Goal: Task Accomplishment & Management: Complete application form

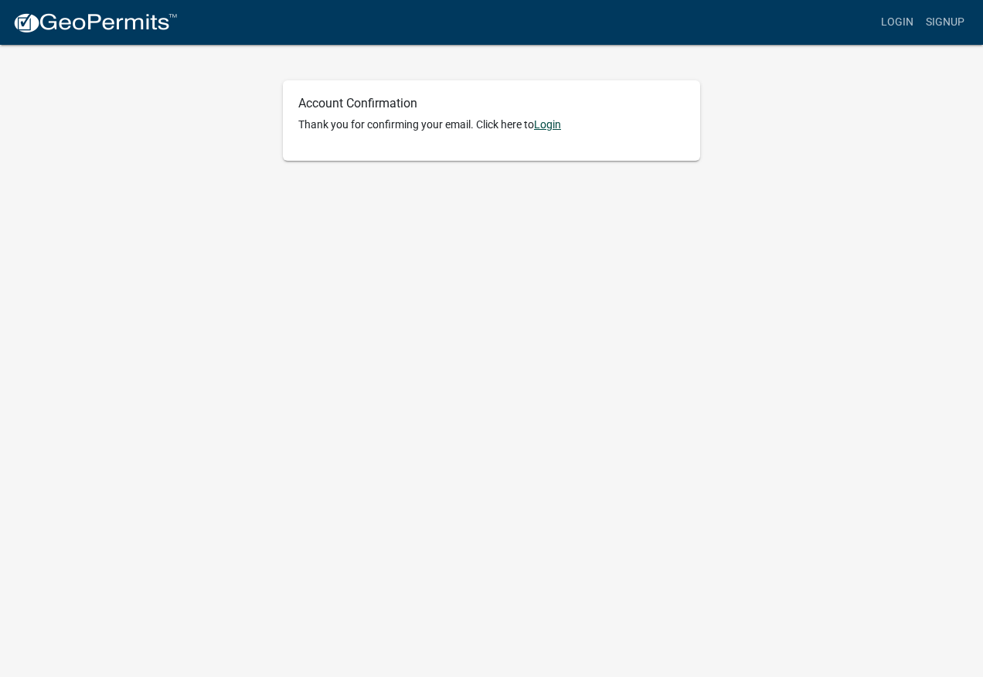
click at [557, 125] on link "Login" at bounding box center [547, 124] width 27 height 12
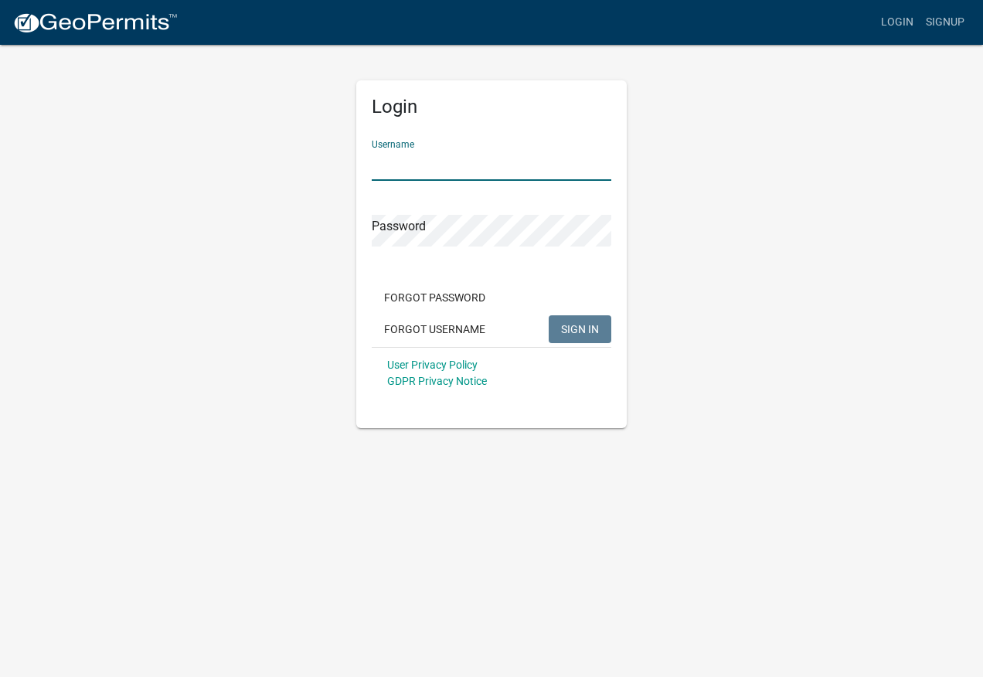
click at [395, 168] on input "Username" at bounding box center [491, 165] width 239 height 32
type input "AMaier"
click at [566, 327] on span "SIGN IN" at bounding box center [580, 328] width 38 height 12
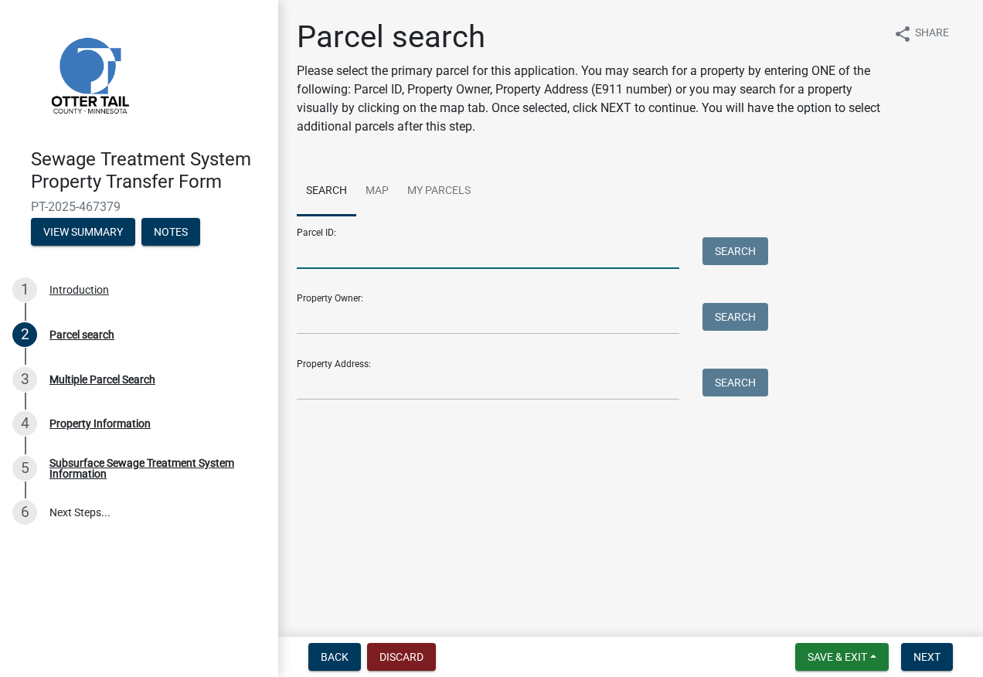
click at [321, 263] on input "Parcel ID:" at bounding box center [488, 253] width 382 height 32
paste input "19-000-22-0167-002"
type input "19-000-22-0167-002"
click at [750, 248] on button "Search" at bounding box center [735, 251] width 66 height 28
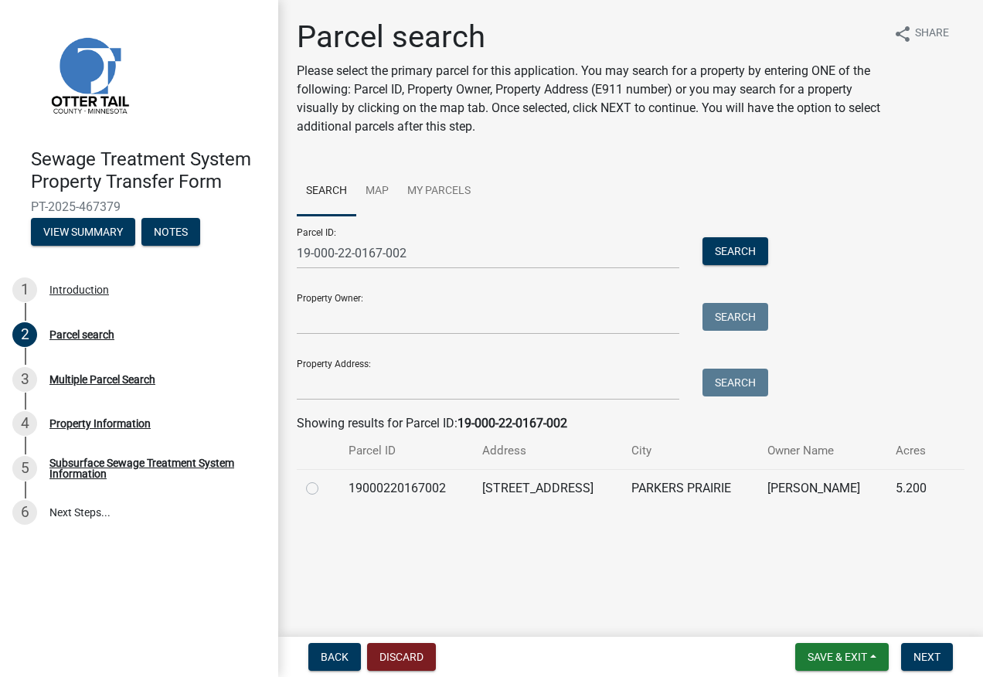
click at [324, 479] on label at bounding box center [324, 479] width 0 height 0
click at [324, 487] on input "radio" at bounding box center [329, 484] width 10 height 10
radio input "true"
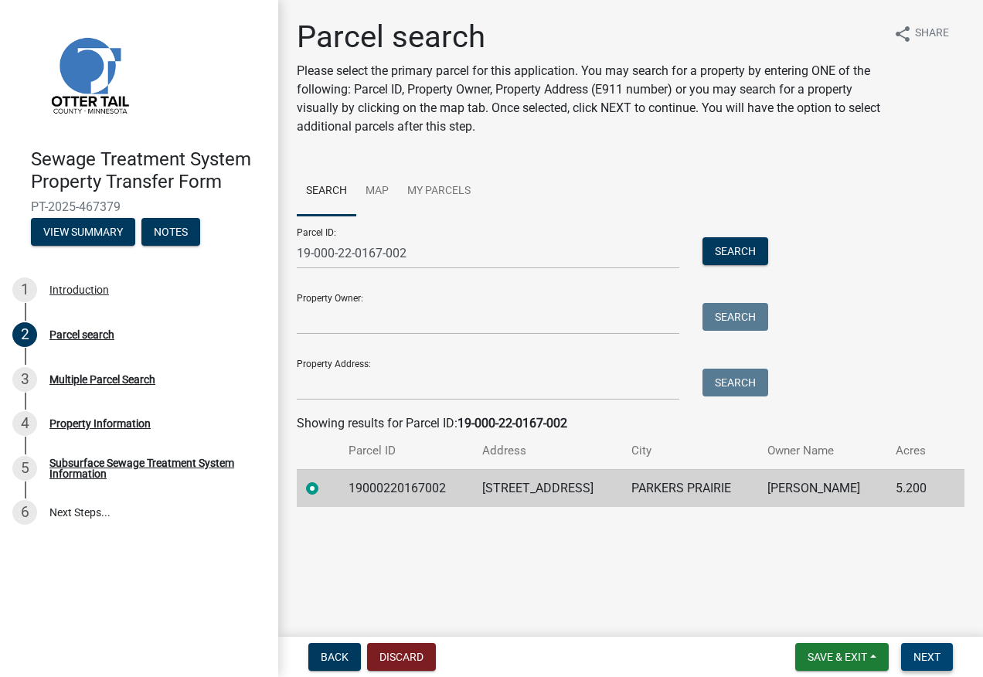
click at [932, 655] on span "Next" at bounding box center [926, 656] width 27 height 12
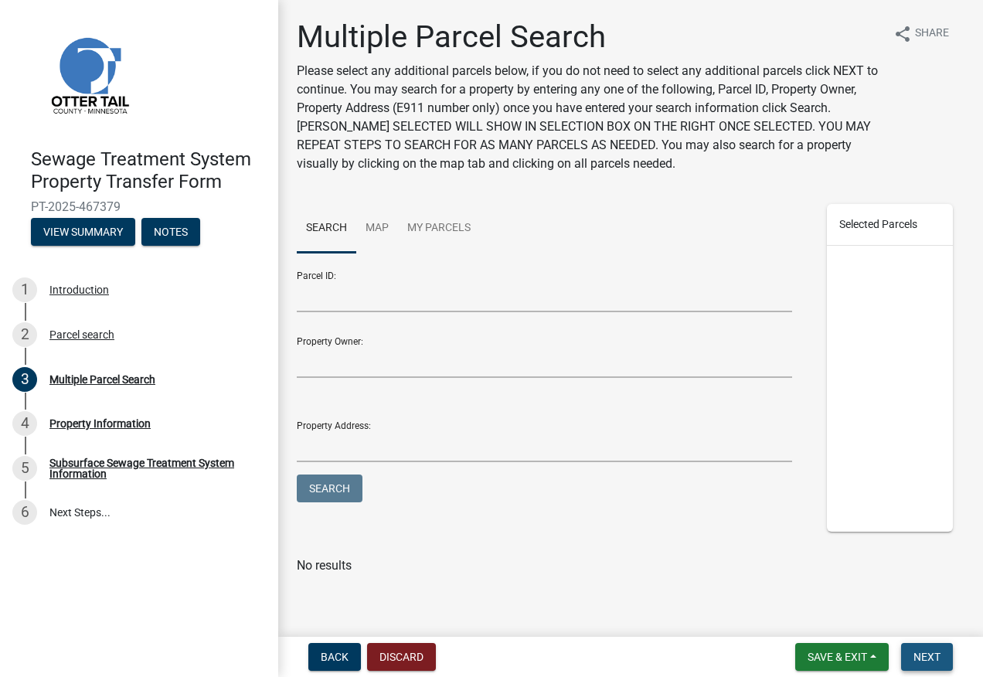
click at [925, 653] on span "Next" at bounding box center [926, 656] width 27 height 12
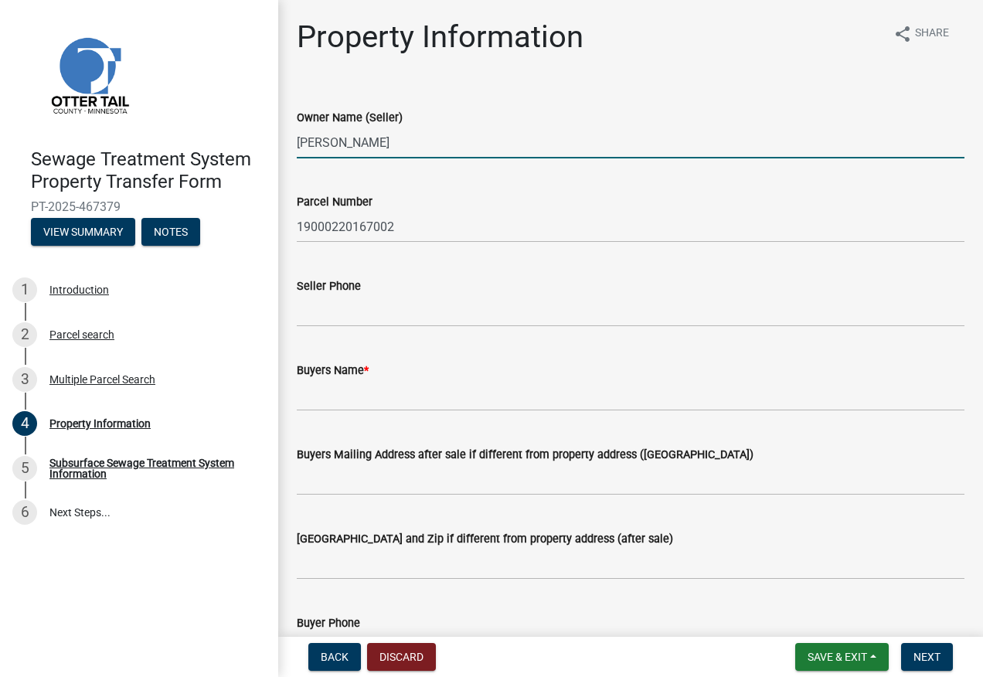
click at [469, 141] on input "[PERSON_NAME]" at bounding box center [630, 143] width 667 height 32
type input "[PERSON_NAME] AND [PERSON_NAME]"
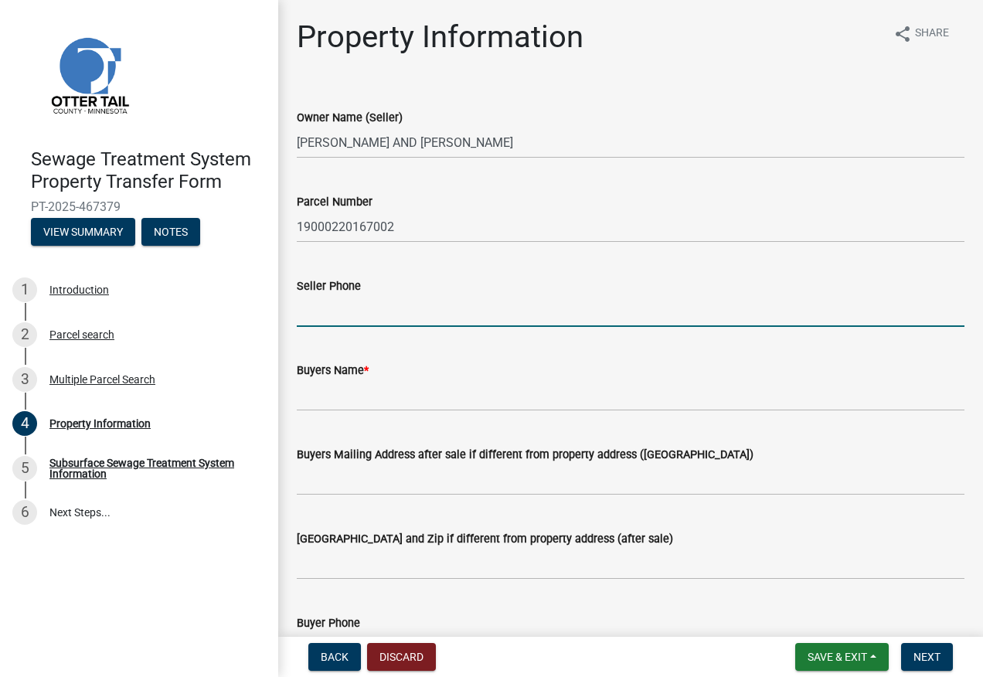
drag, startPoint x: 337, startPoint y: 307, endPoint x: 356, endPoint y: 305, distance: 19.4
click at [337, 307] on input "Seller Phone" at bounding box center [630, 311] width 667 height 32
type input "6155221359"
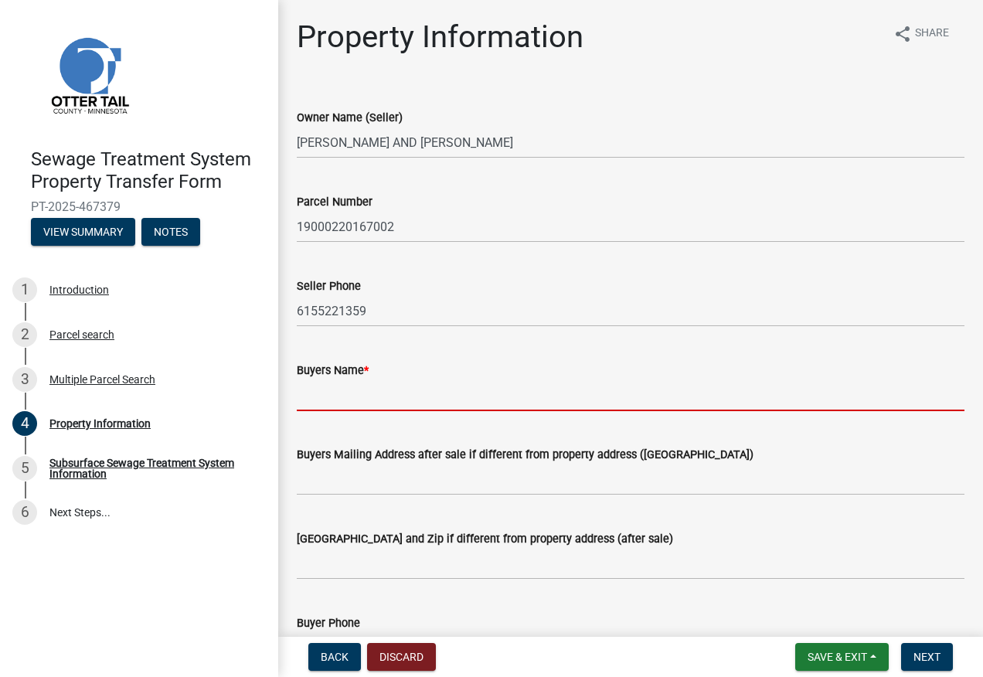
click at [358, 394] on input "Buyers Name *" at bounding box center [630, 395] width 667 height 32
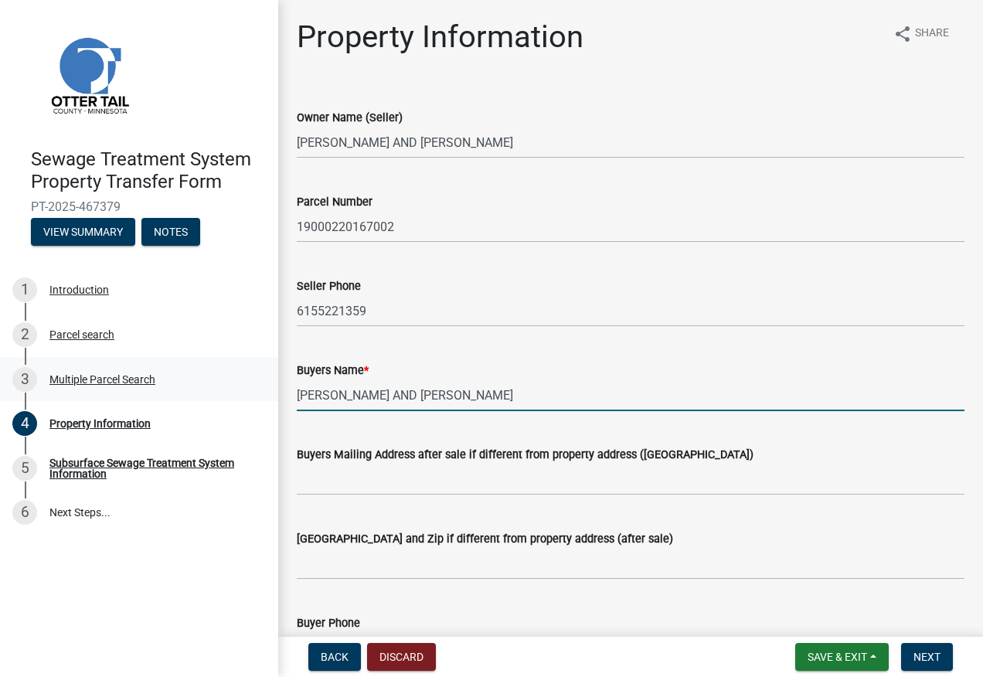
type input "[PERSON_NAME] AND [PERSON_NAME]"
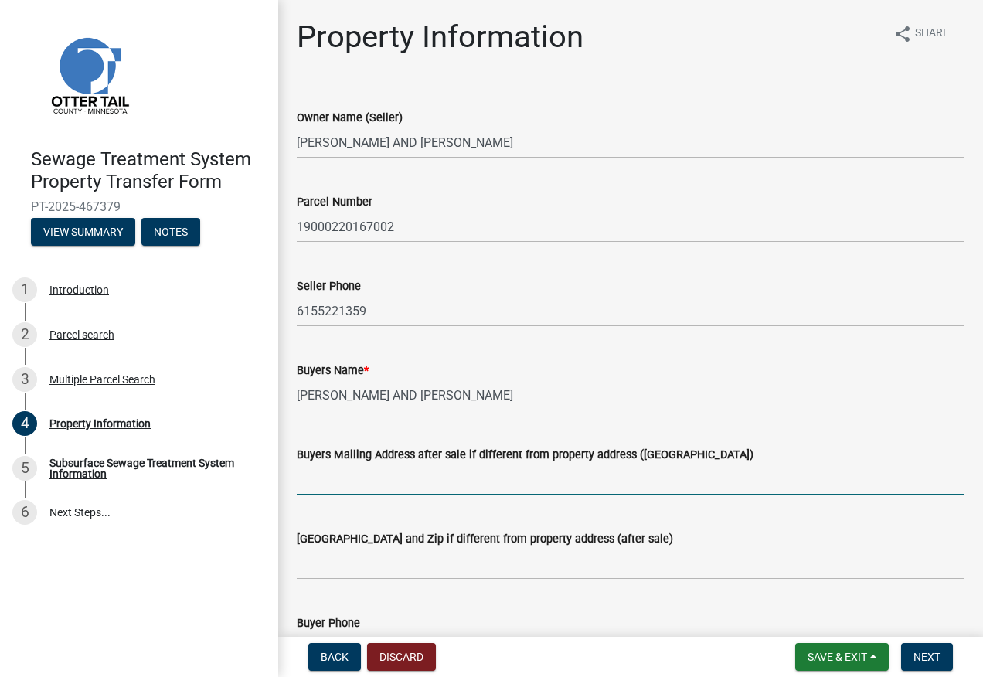
click at [308, 465] on input "Buyers Mailing Address after sale if different from property address ([GEOGRAPH…" at bounding box center [630, 479] width 667 height 32
type input "[STREET_ADDRESS][PERSON_NAME]"
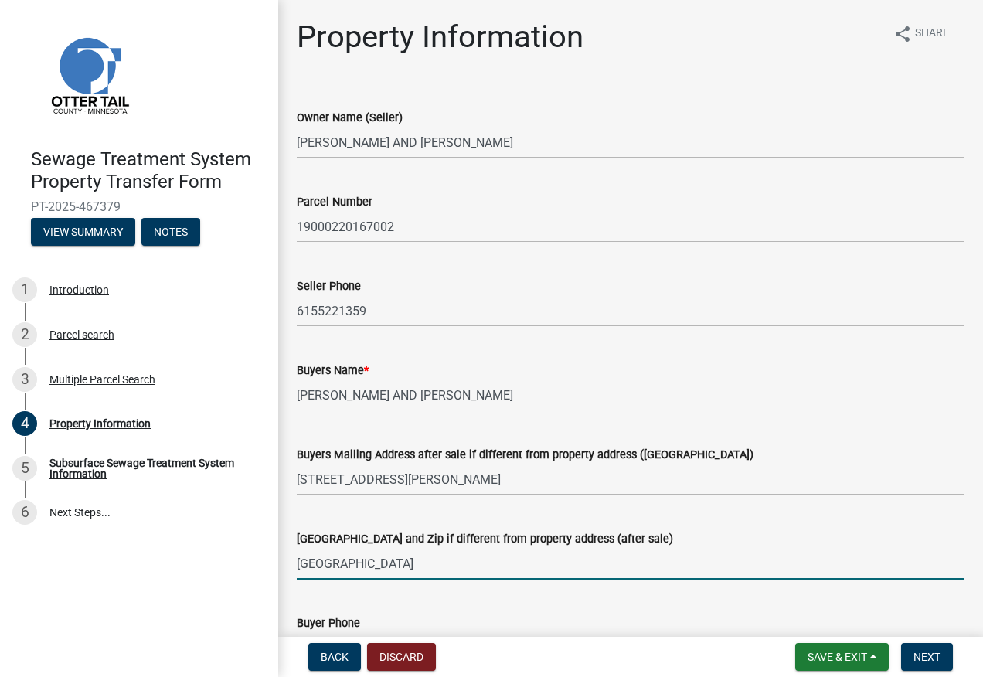
scroll to position [154, 0]
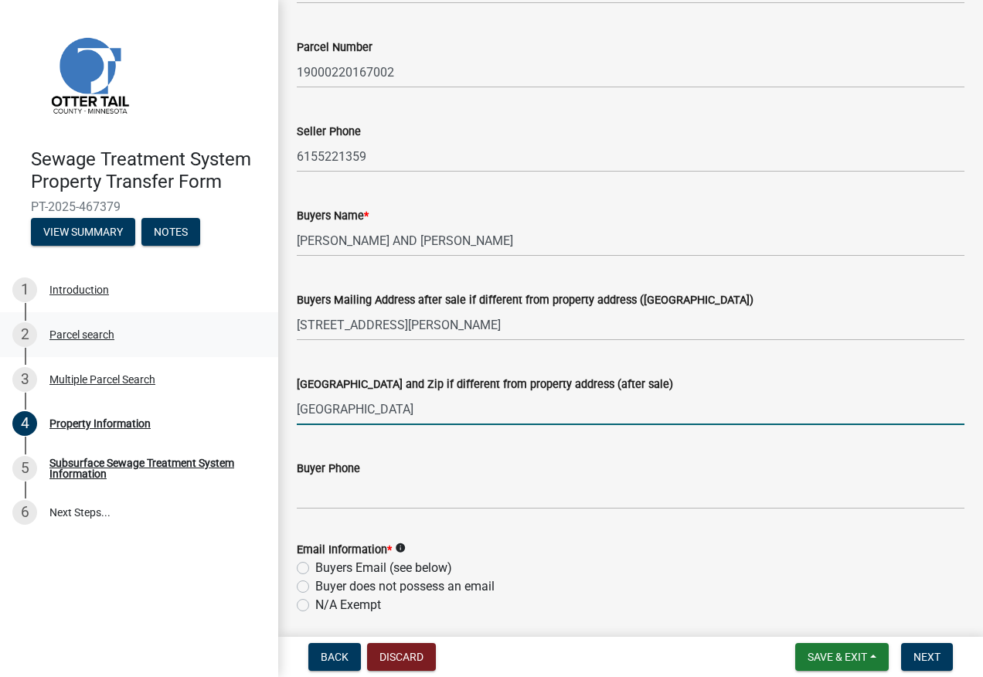
type input "[GEOGRAPHIC_DATA]"
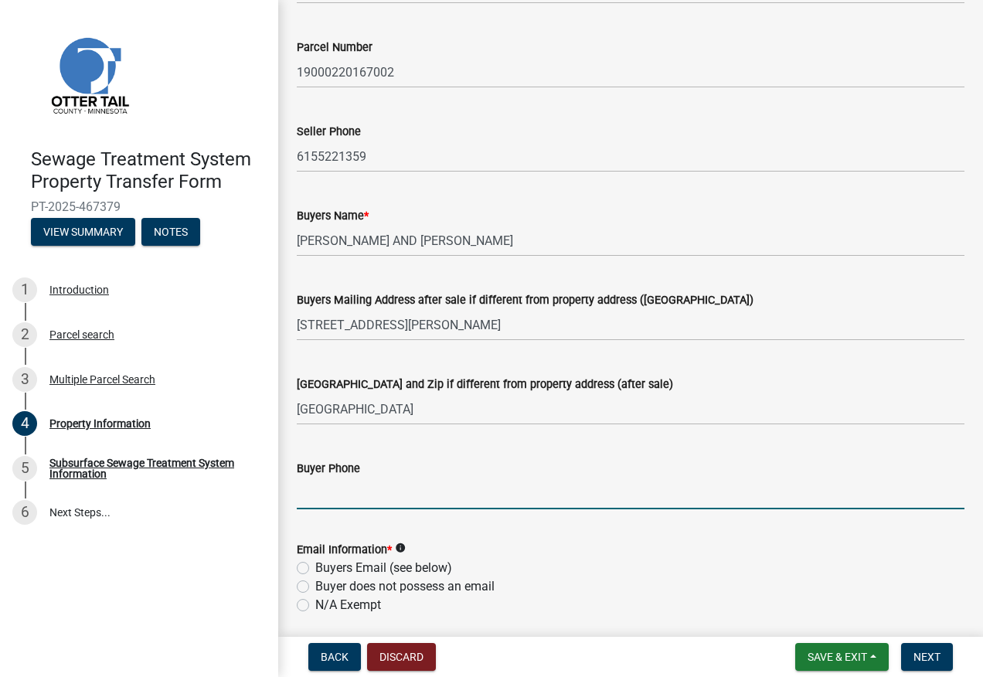
click at [321, 490] on input "Buyer Phone" at bounding box center [630, 493] width 667 height 32
type input "7634389812"
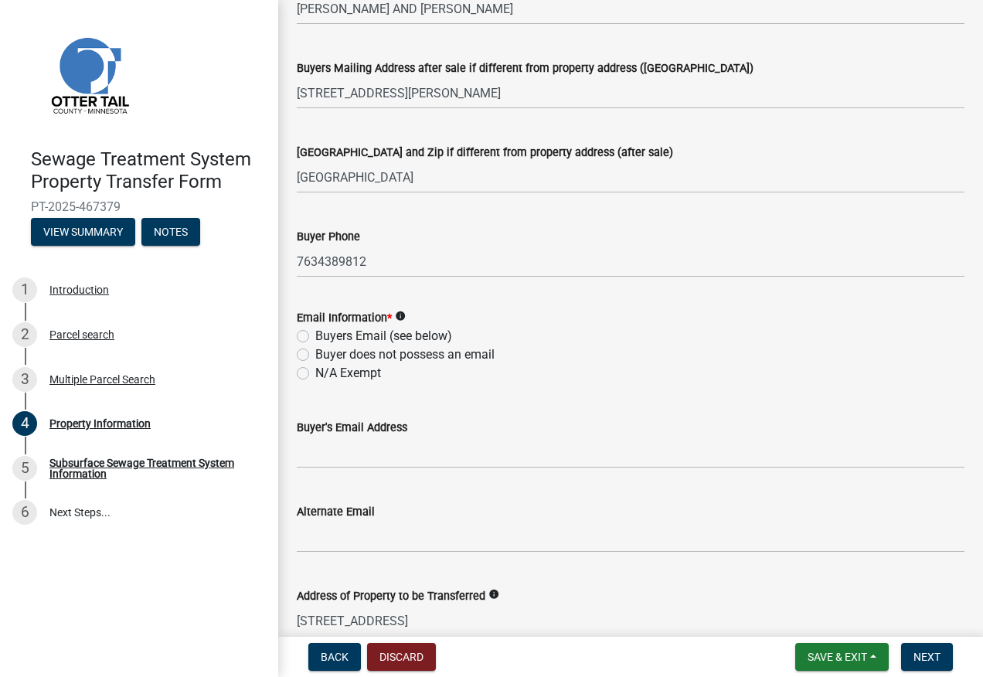
click at [398, 313] on icon "info" at bounding box center [400, 316] width 11 height 11
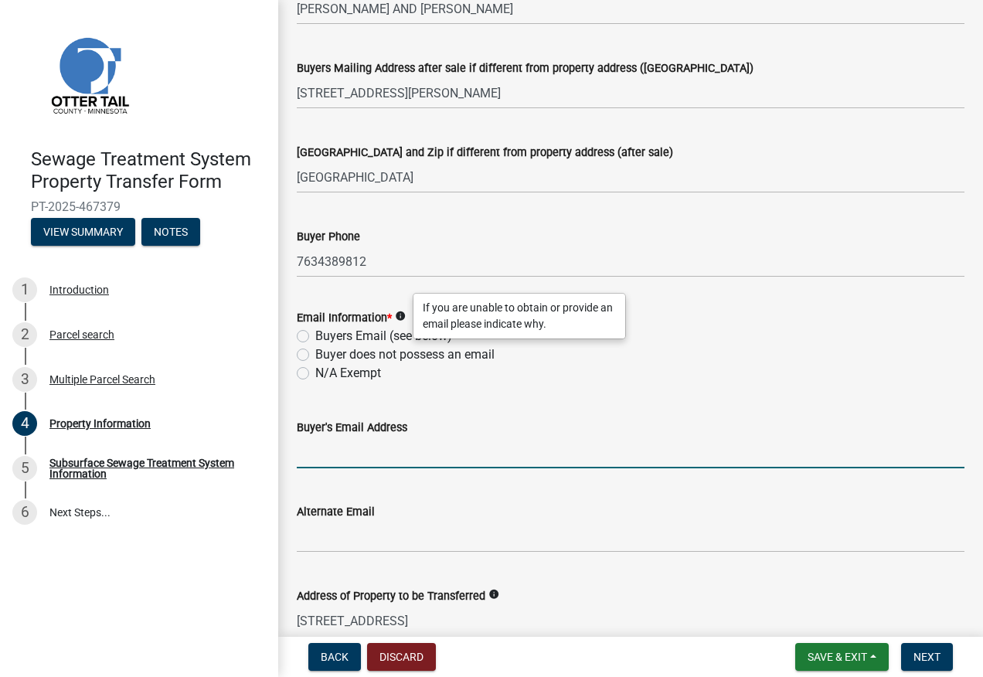
click at [308, 455] on input "Buyer's Email Address" at bounding box center [630, 452] width 667 height 32
paste input "[EMAIL_ADDRESS][DOMAIN_NAME]"
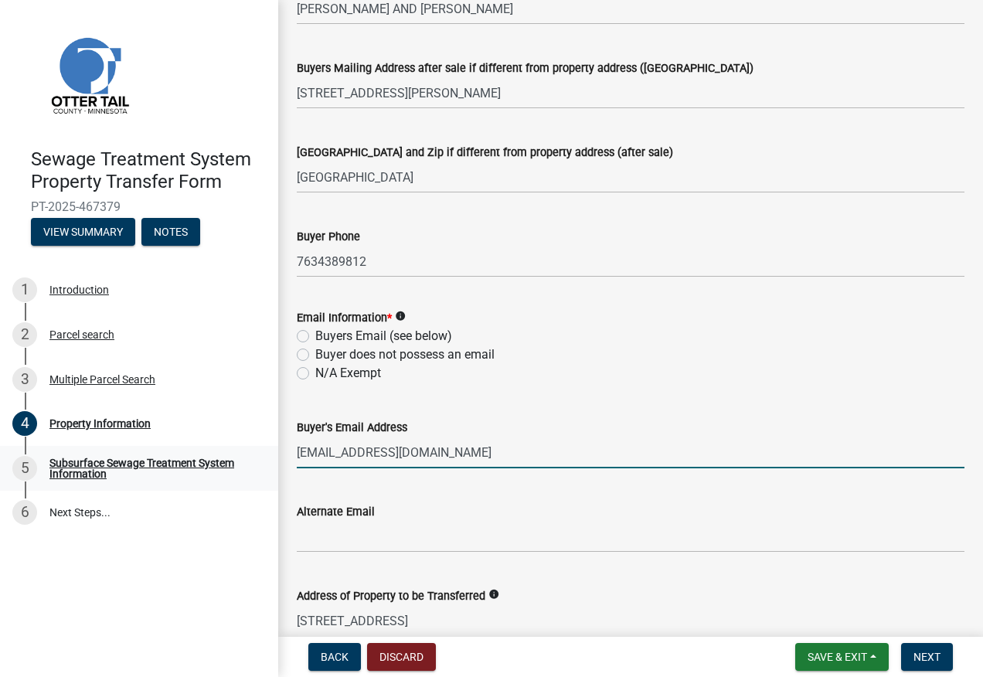
type input "[EMAIL_ADDRESS][DOMAIN_NAME]"
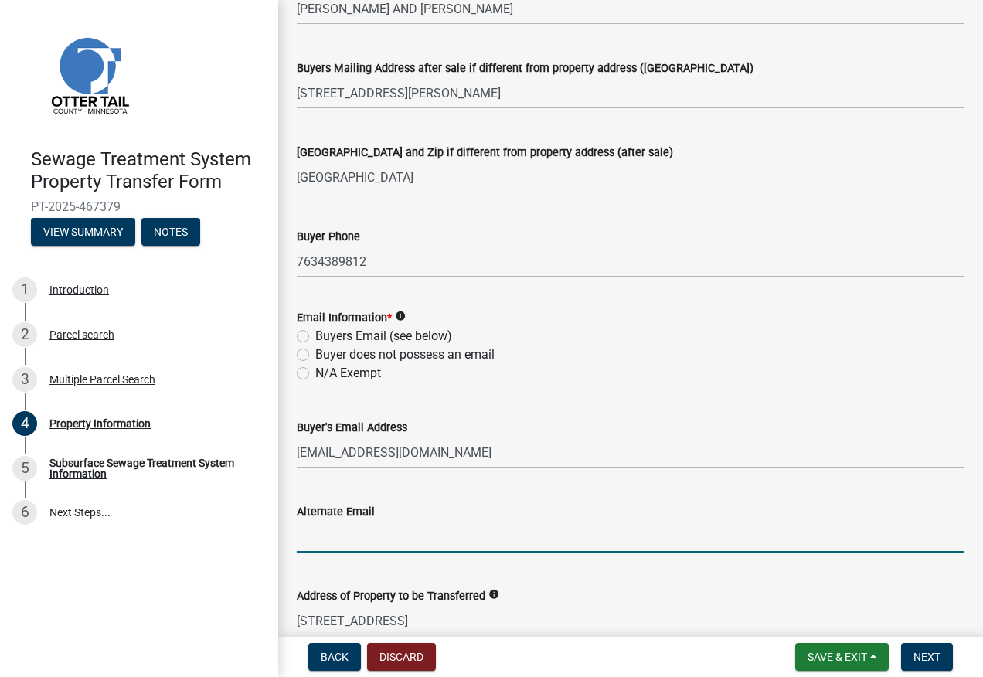
click at [325, 545] on input "Alternate Email" at bounding box center [630, 537] width 667 height 32
paste input "[EMAIL_ADDRESS][DOMAIN_NAME]"
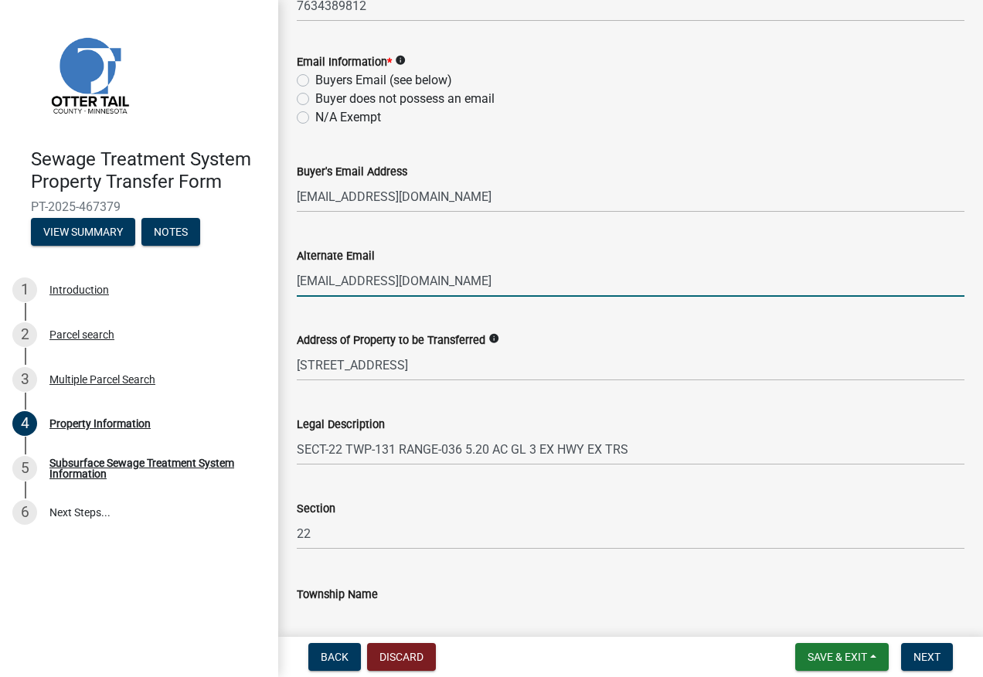
scroll to position [719, 0]
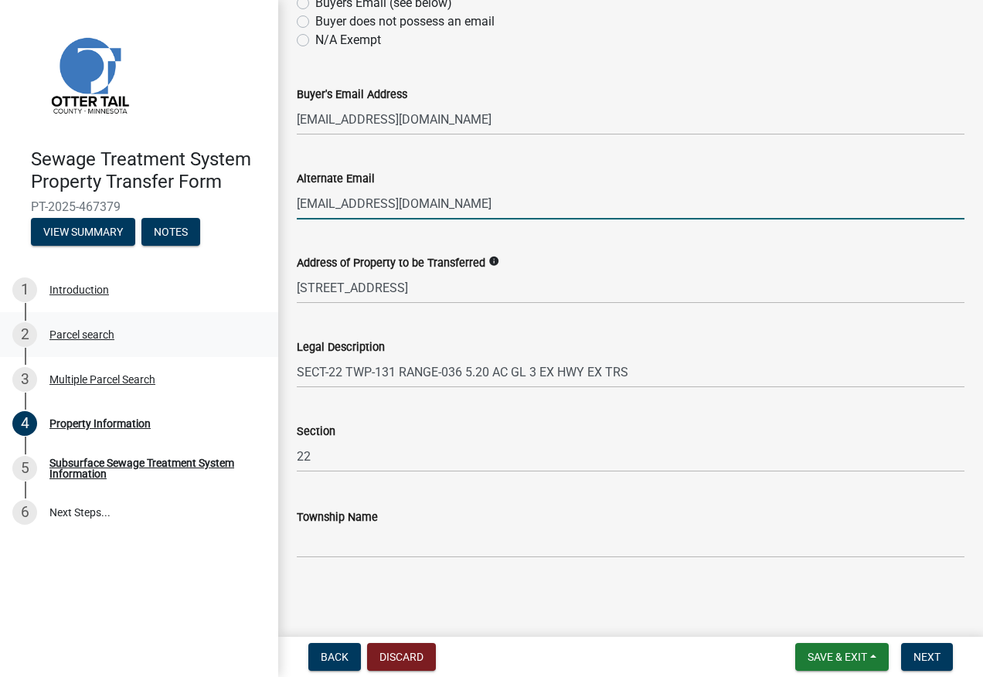
type input "[EMAIL_ADDRESS][DOMAIN_NAME]"
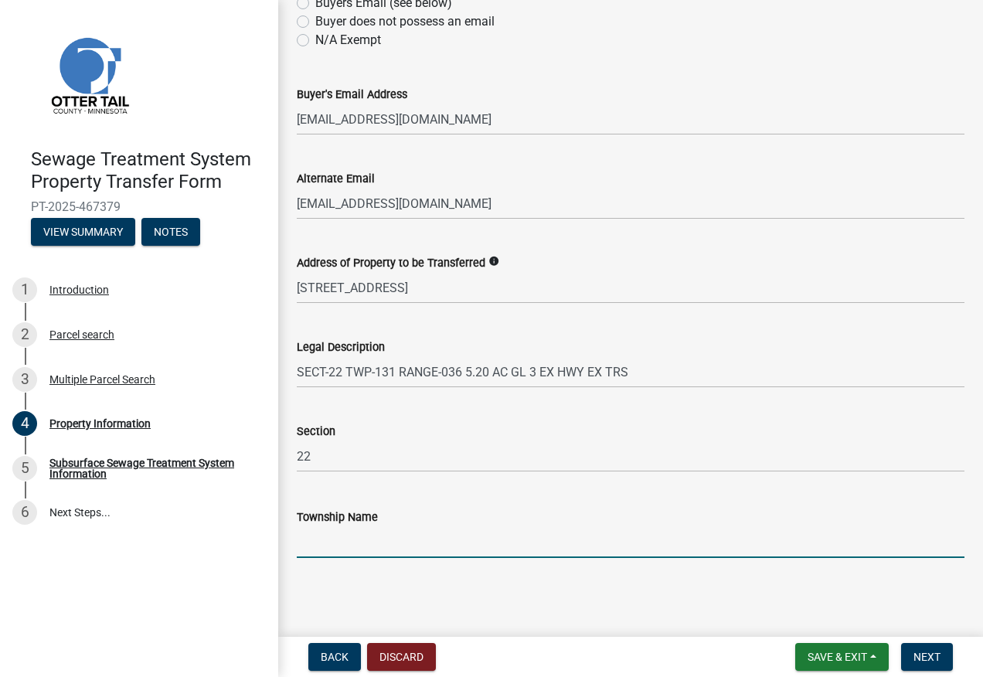
drag, startPoint x: 324, startPoint y: 532, endPoint x: 348, endPoint y: 514, distance: 30.3
click at [324, 532] on input "Township Name" at bounding box center [630, 542] width 667 height 32
click at [914, 650] on button "Next" at bounding box center [927, 657] width 52 height 28
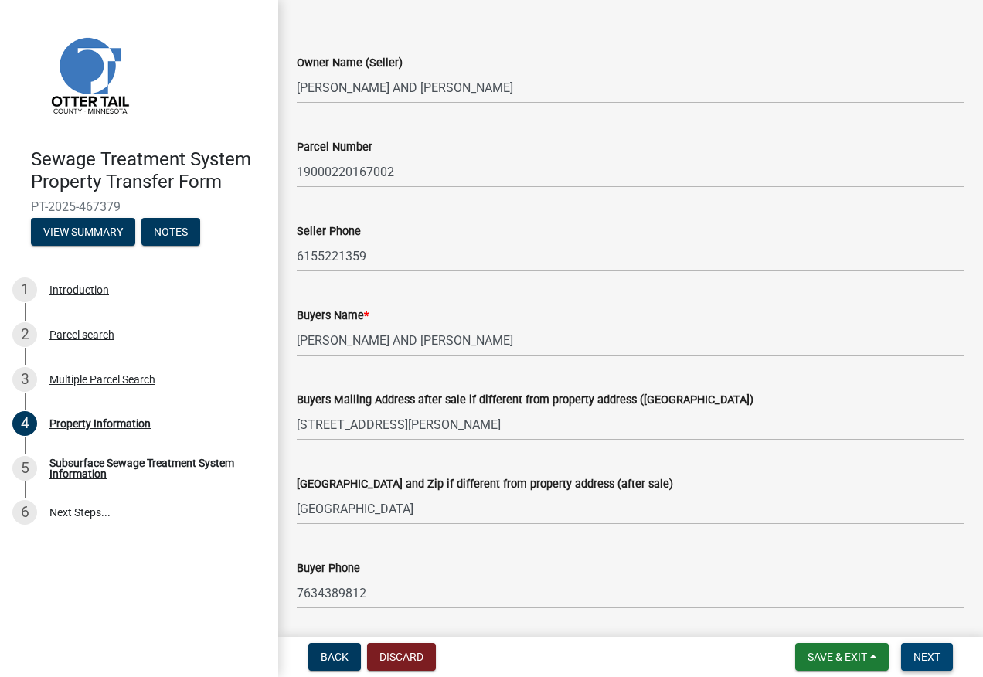
scroll to position [0, 0]
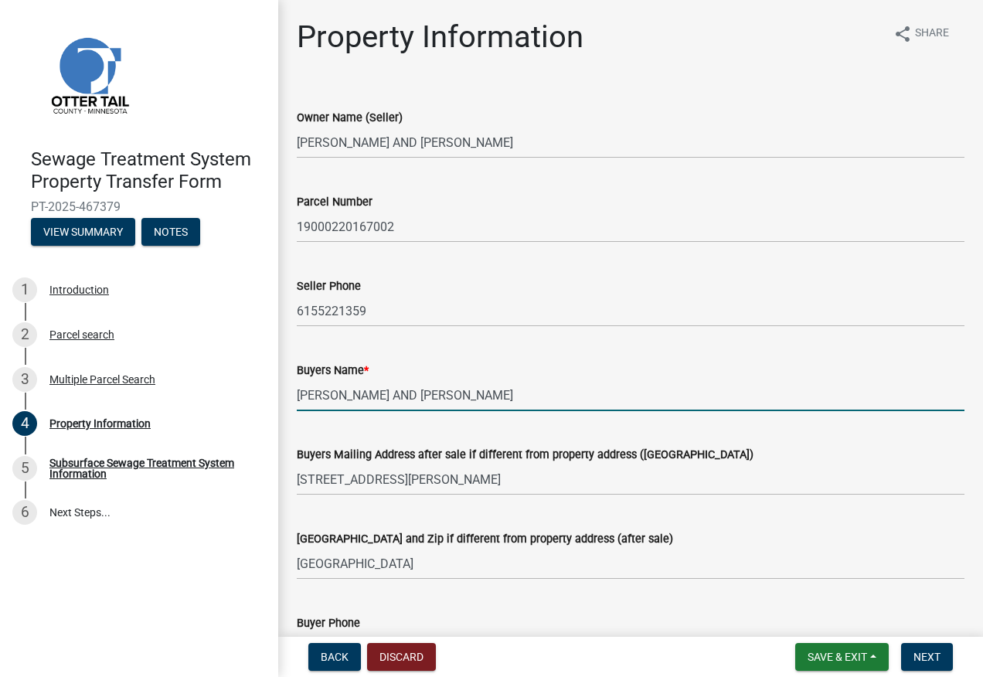
click at [534, 396] on input "[PERSON_NAME] AND [PERSON_NAME]" at bounding box center [630, 395] width 667 height 32
click at [445, 397] on input "[PERSON_NAME] AND [PERSON_NAME]" at bounding box center [630, 395] width 667 height 32
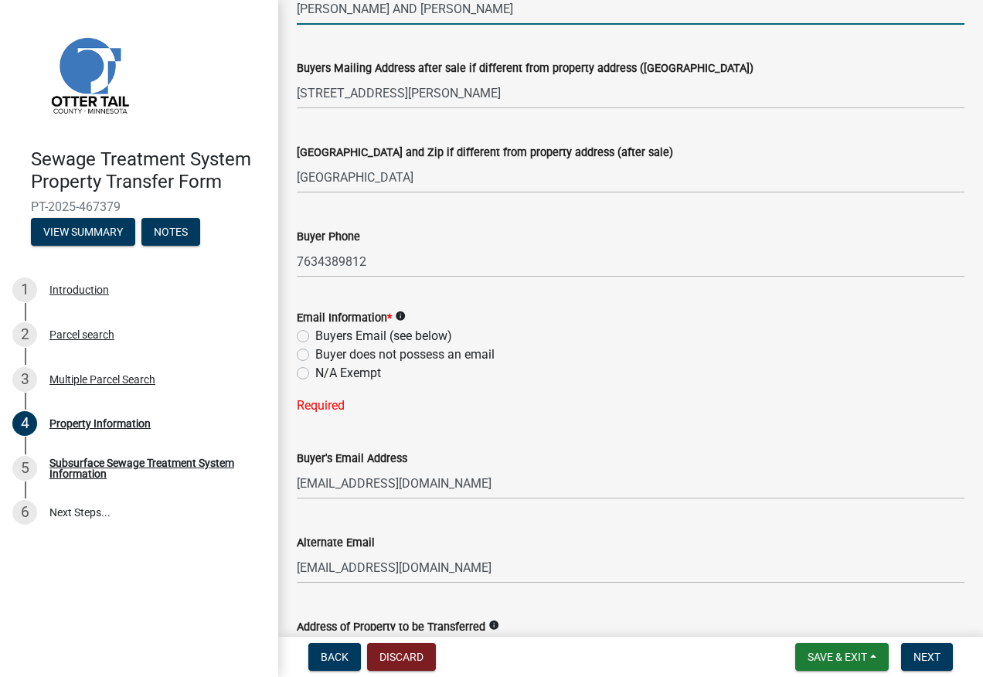
click at [315, 334] on label "Buyers Email (see below)" at bounding box center [383, 336] width 137 height 19
click at [315, 334] on input "Buyers Email (see below)" at bounding box center [320, 332] width 10 height 10
radio input "true"
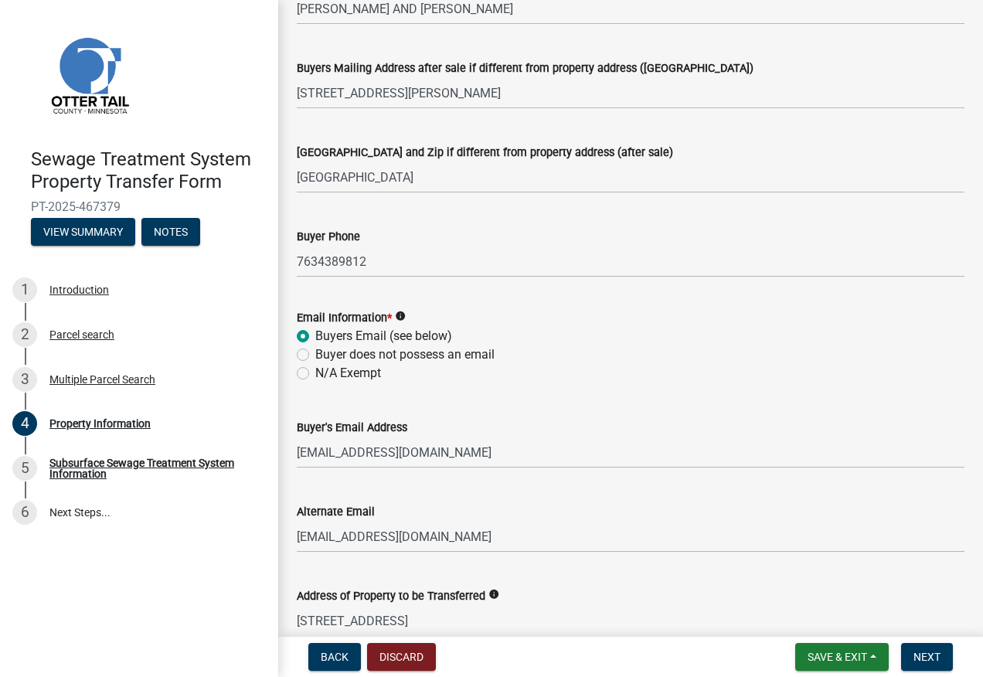
scroll to position [719, 0]
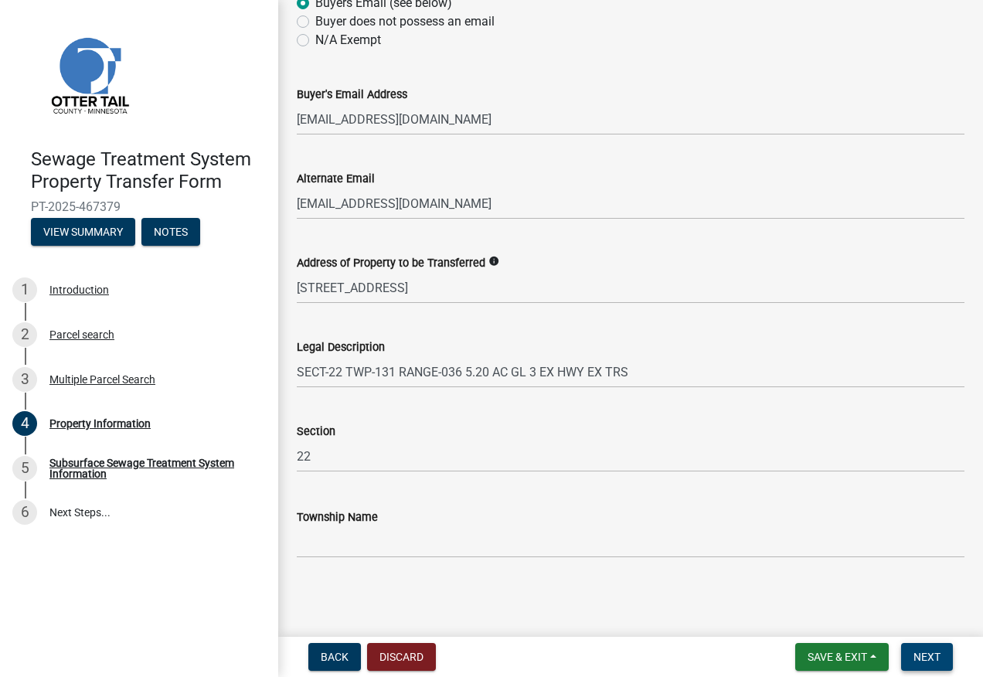
click at [924, 647] on button "Next" at bounding box center [927, 657] width 52 height 28
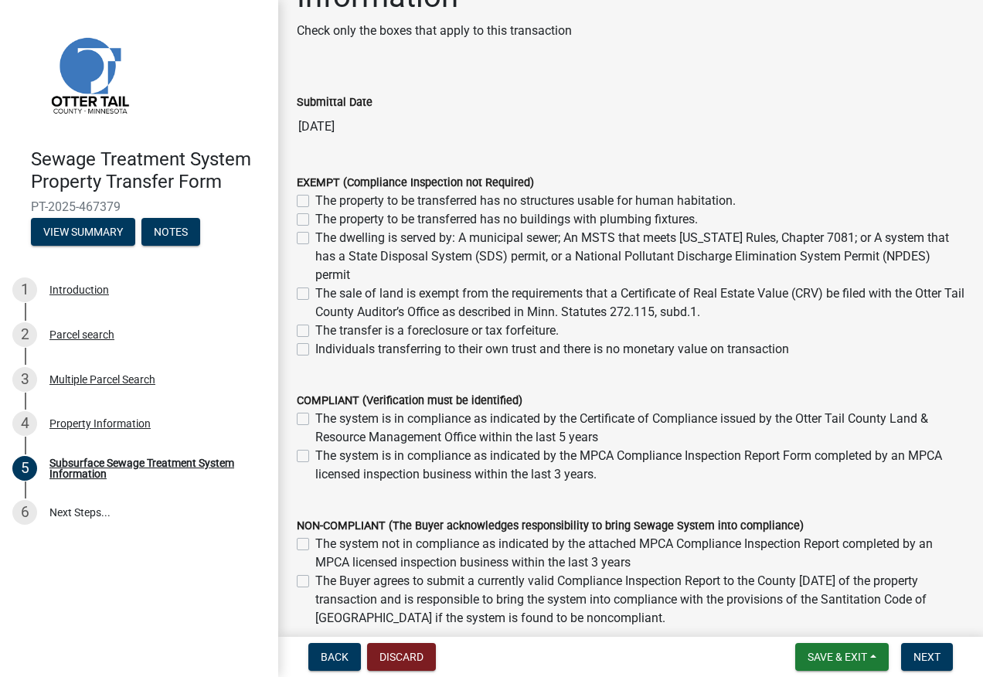
scroll to position [154, 0]
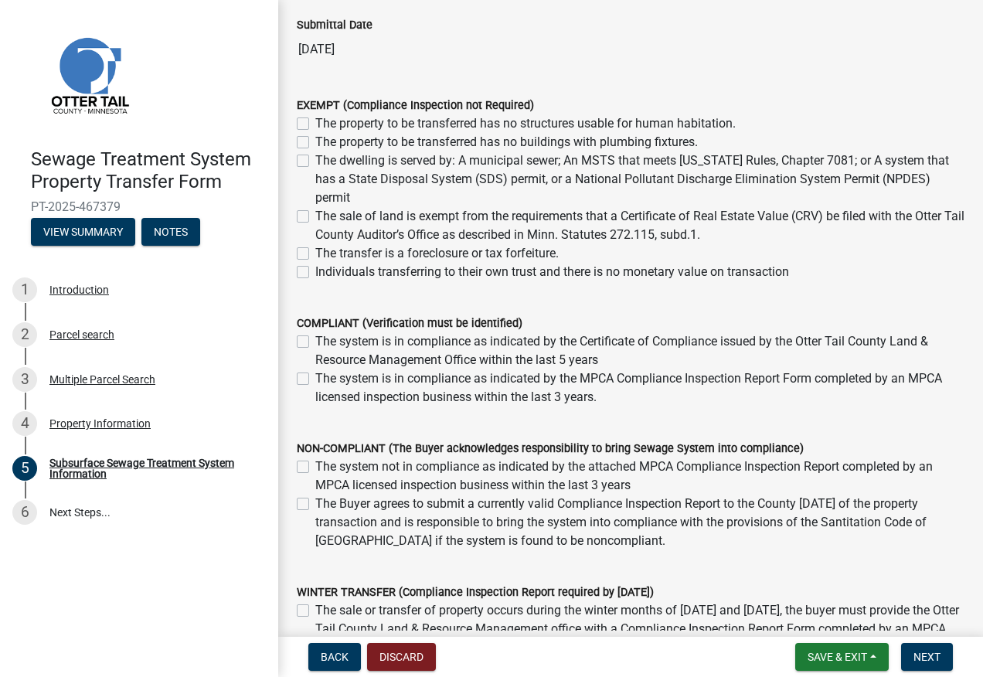
click at [315, 337] on label "The system is in compliance as indicated by the Certificate of Compliance issue…" at bounding box center [639, 350] width 649 height 37
click at [315, 337] on input "The system is in compliance as indicated by the Certificate of Compliance issue…" at bounding box center [320, 337] width 10 height 10
checkbox input "true"
checkbox input "false"
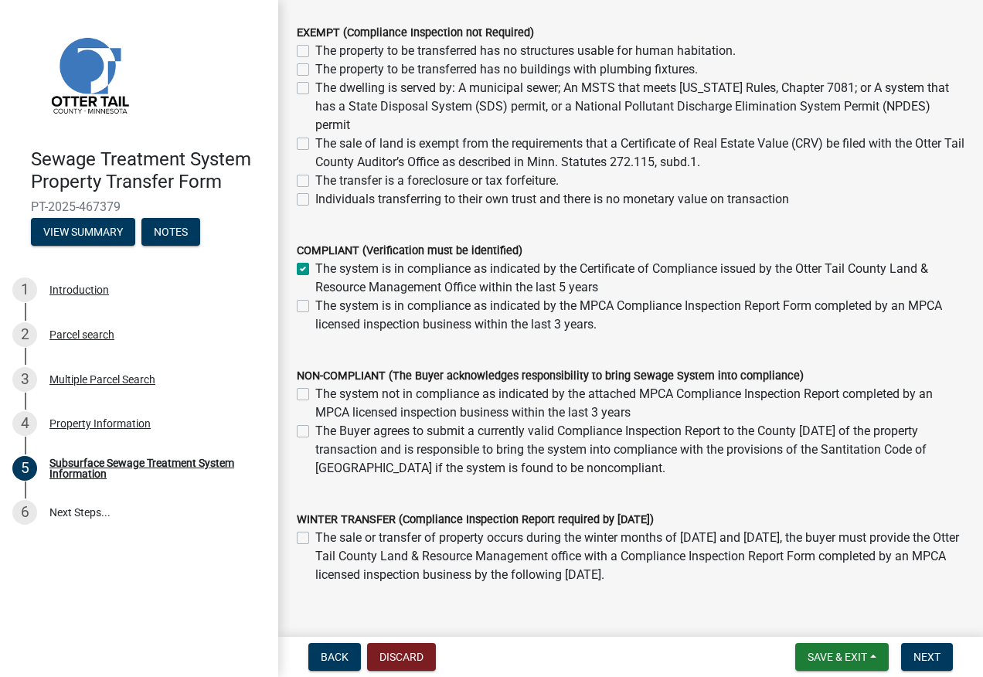
scroll to position [150, 0]
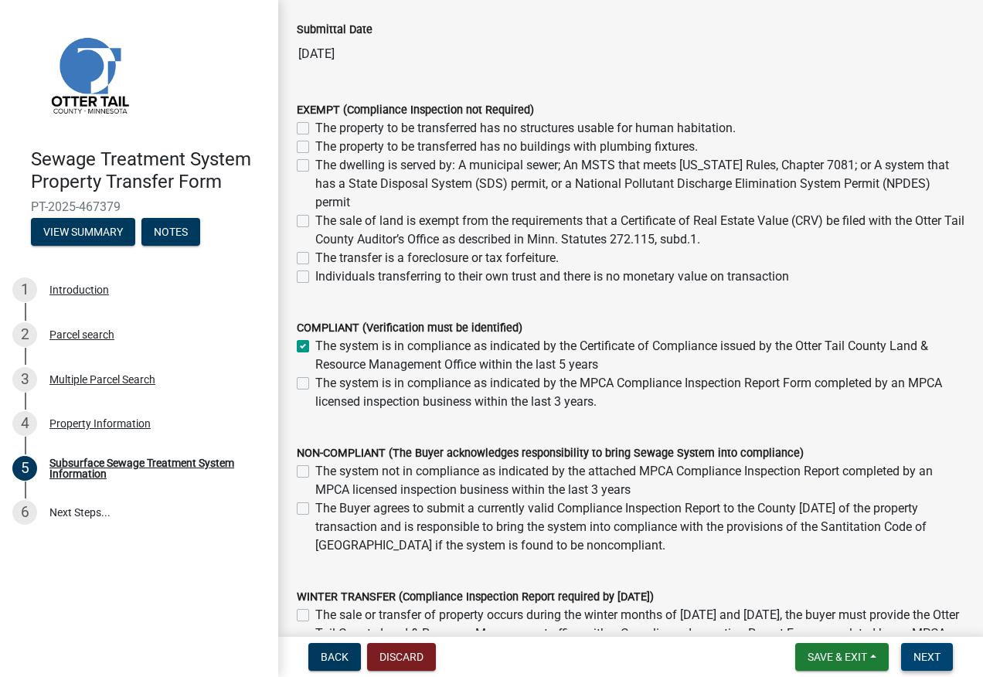
click at [935, 657] on span "Next" at bounding box center [926, 656] width 27 height 12
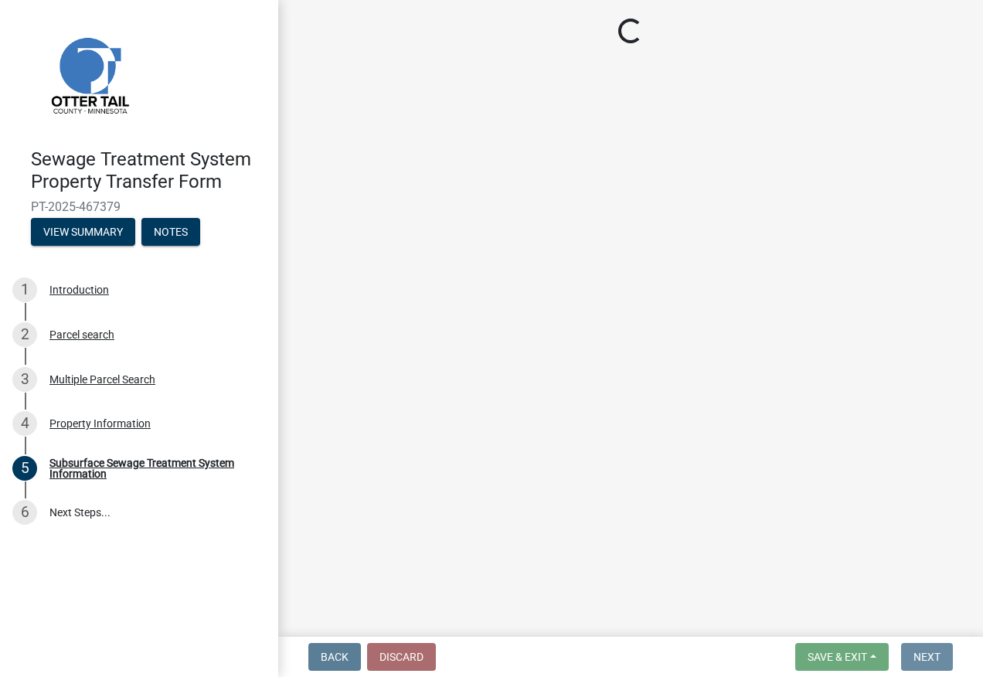
scroll to position [0, 0]
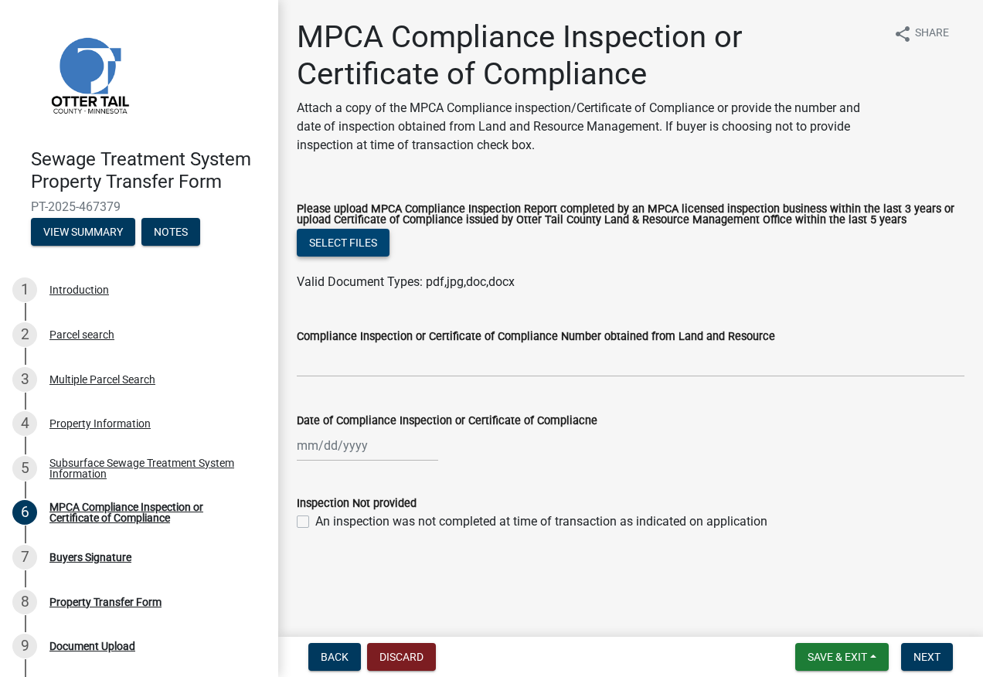
click at [347, 252] on button "Select files" at bounding box center [343, 243] width 93 height 28
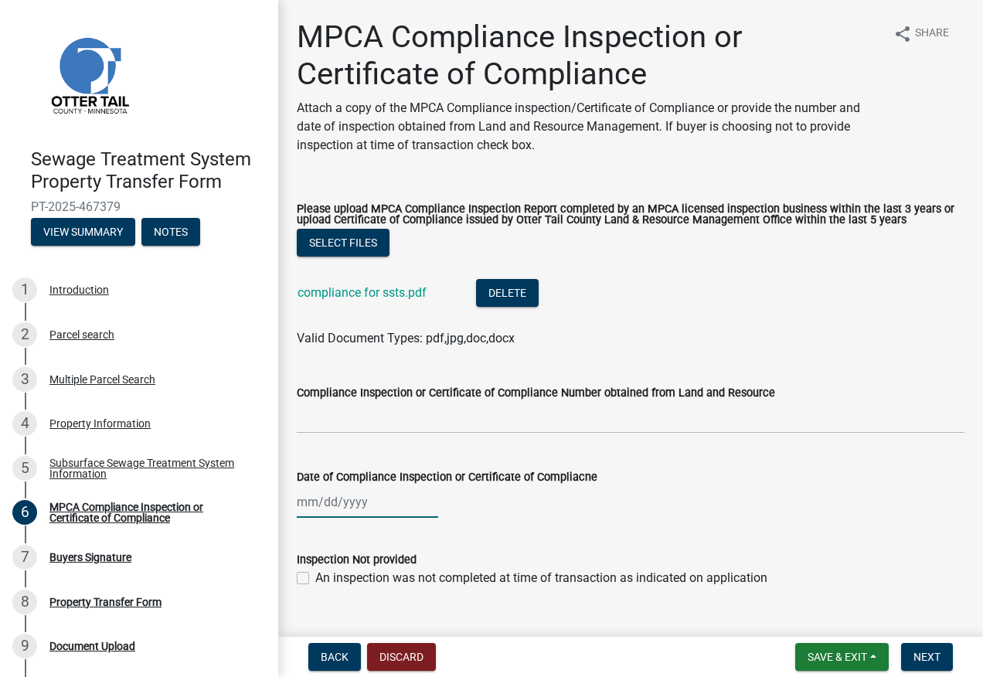
click at [304, 504] on div at bounding box center [367, 502] width 141 height 32
select select "8"
select select "2025"
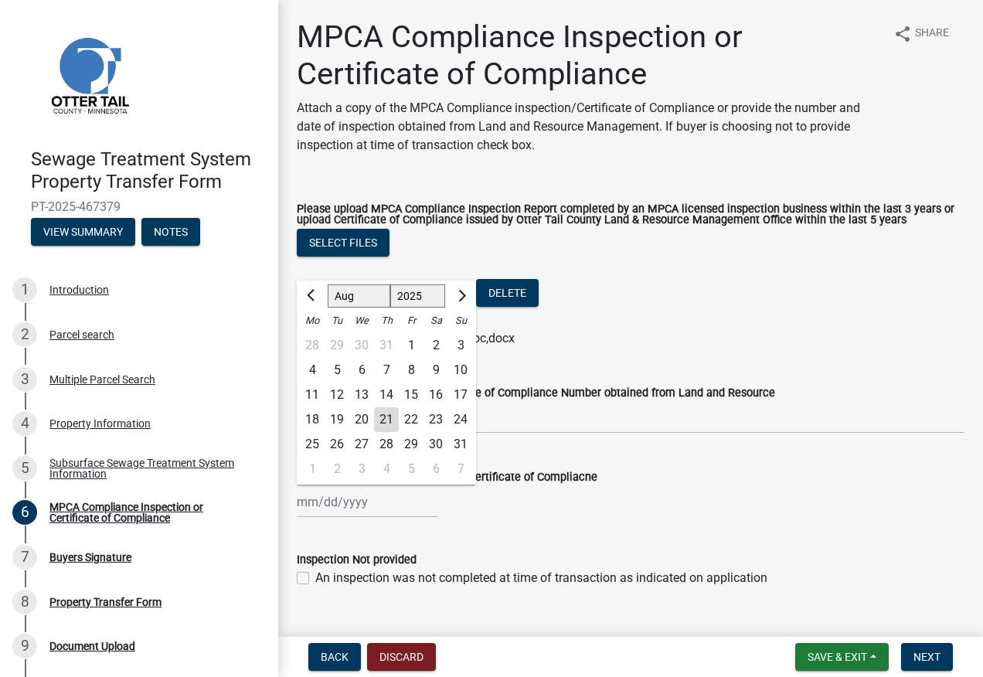
click at [334, 392] on div "12" at bounding box center [336, 394] width 25 height 25
type input "[DATE]"
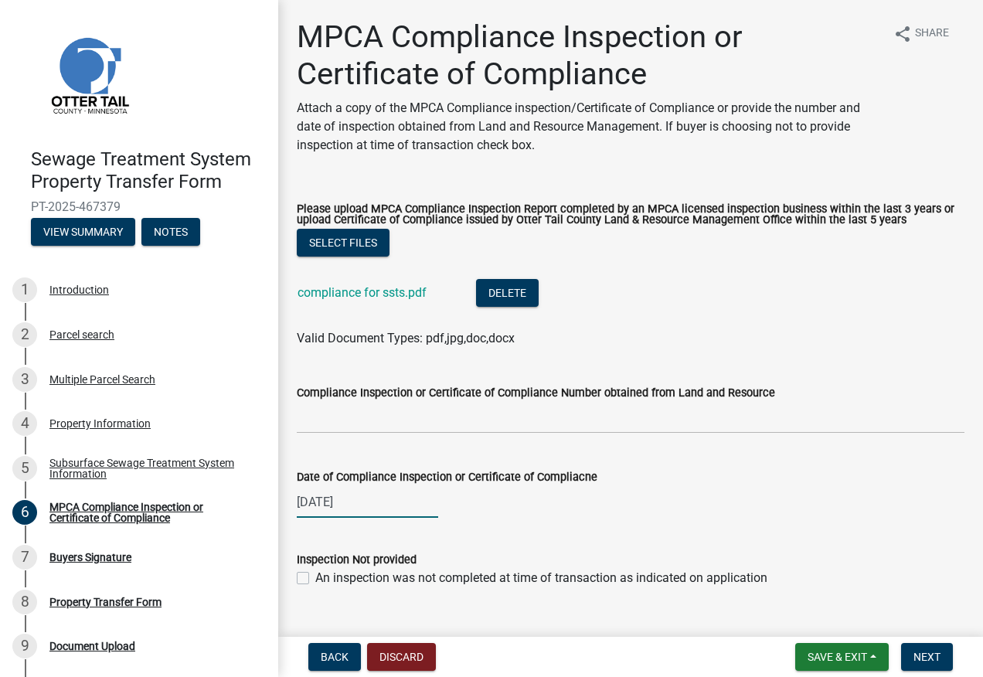
click at [368, 506] on div "[DATE]" at bounding box center [367, 502] width 141 height 32
select select "8"
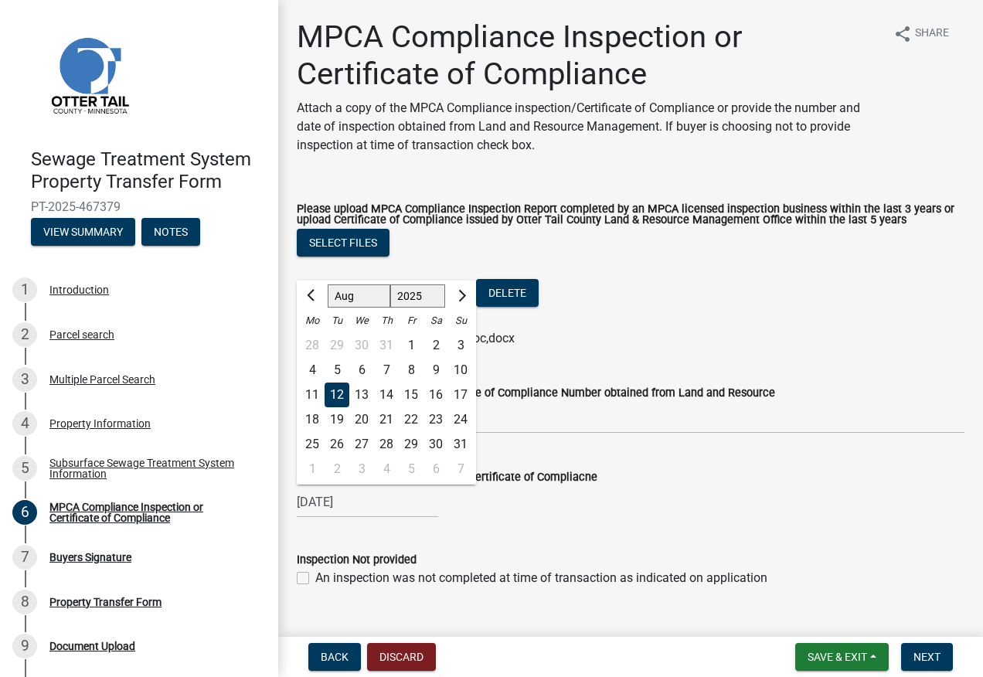
click at [420, 294] on select "1525 1526 1527 1528 1529 1530 1531 1532 1533 1534 1535 1536 1537 1538 1539 1540…" at bounding box center [418, 296] width 56 height 23
select select "2024"
click at [390, 285] on select "1525 1526 1527 1528 1529 1530 1531 1532 1533 1534 1535 1536 1537 1538 1539 1540…" at bounding box center [418, 296] width 56 height 23
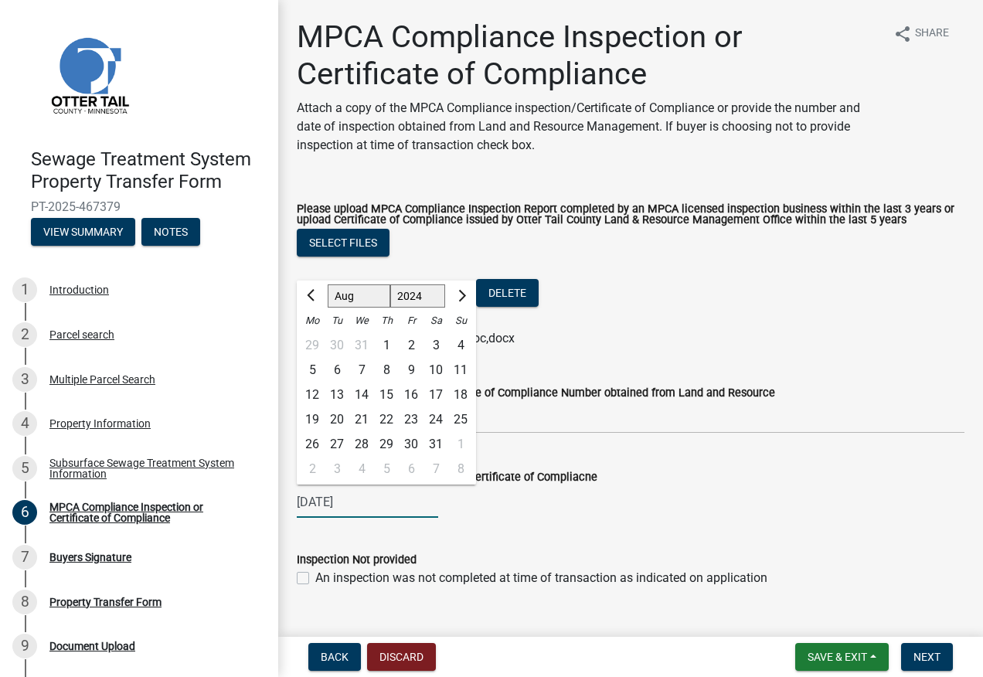
click at [313, 396] on div "12" at bounding box center [312, 394] width 25 height 25
type input "[DATE]"
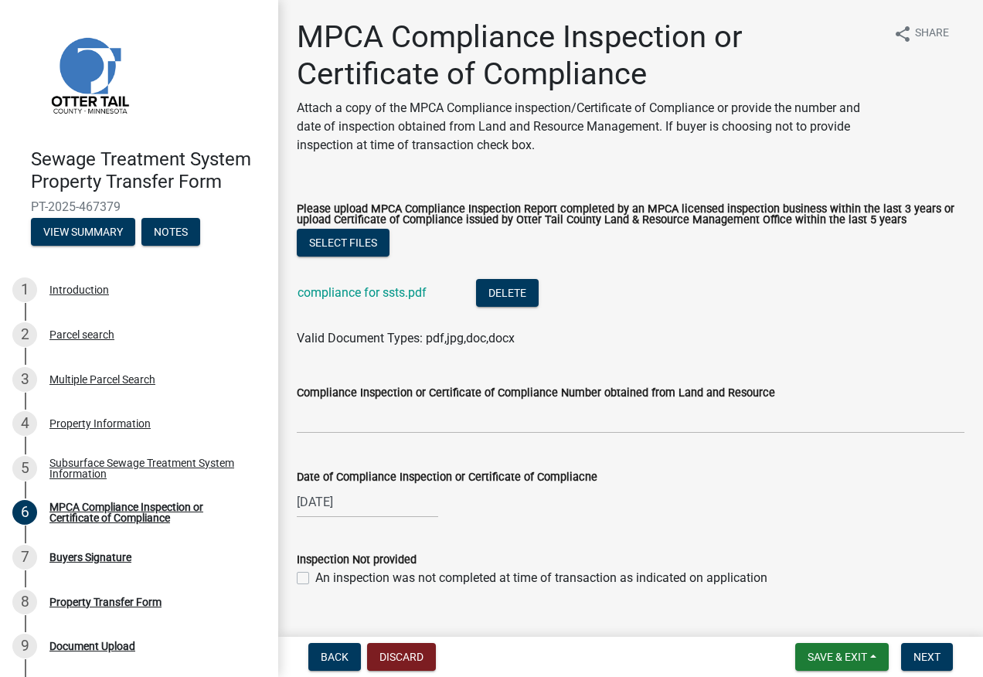
scroll to position [32, 0]
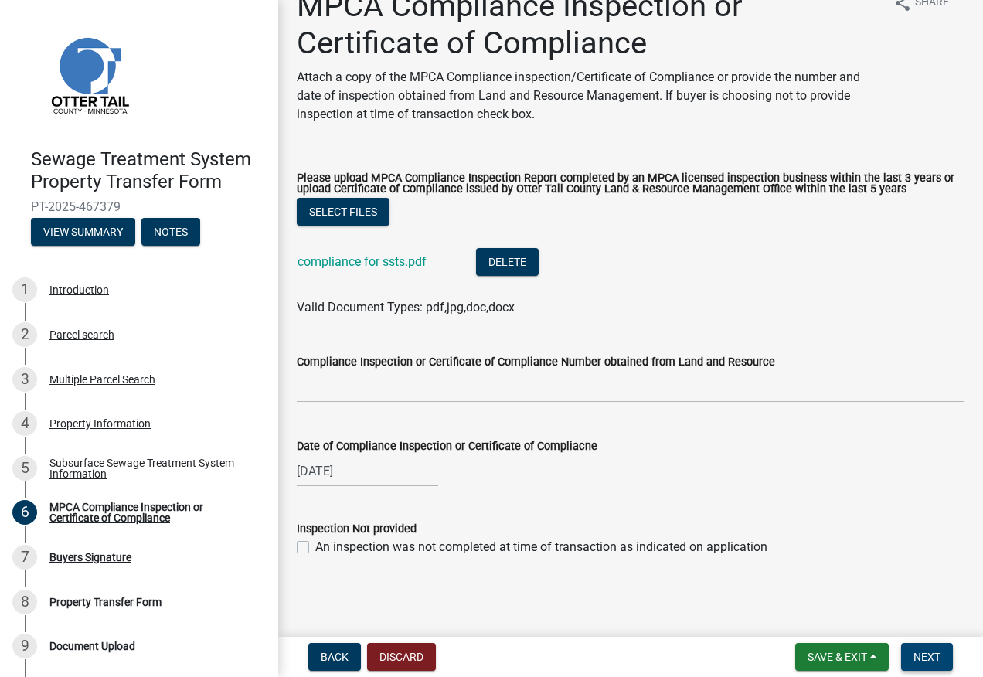
click at [932, 653] on span "Next" at bounding box center [926, 656] width 27 height 12
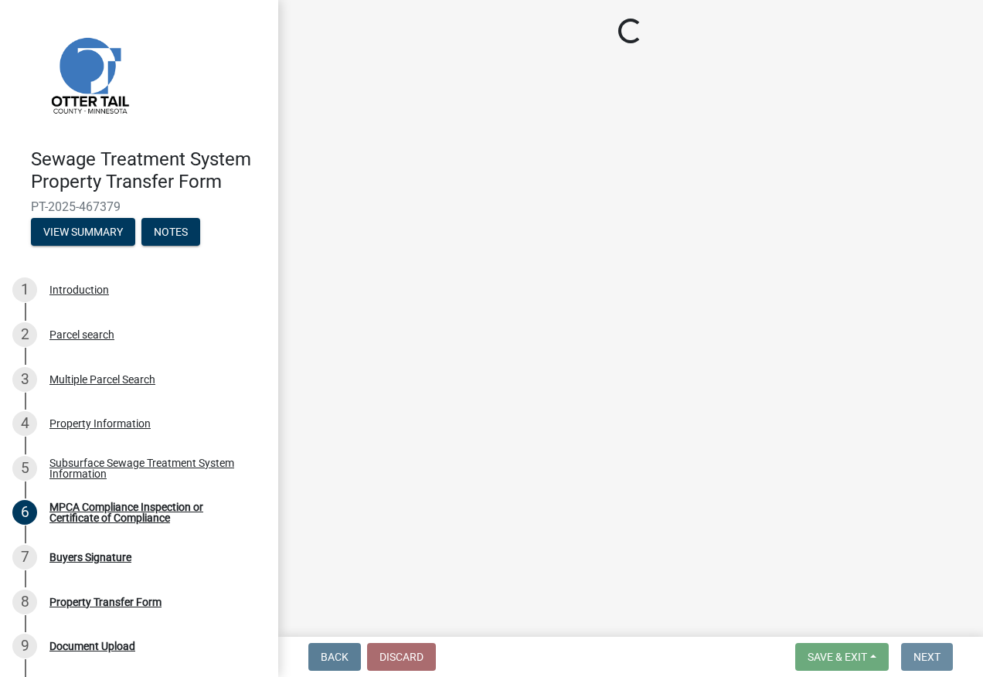
scroll to position [0, 0]
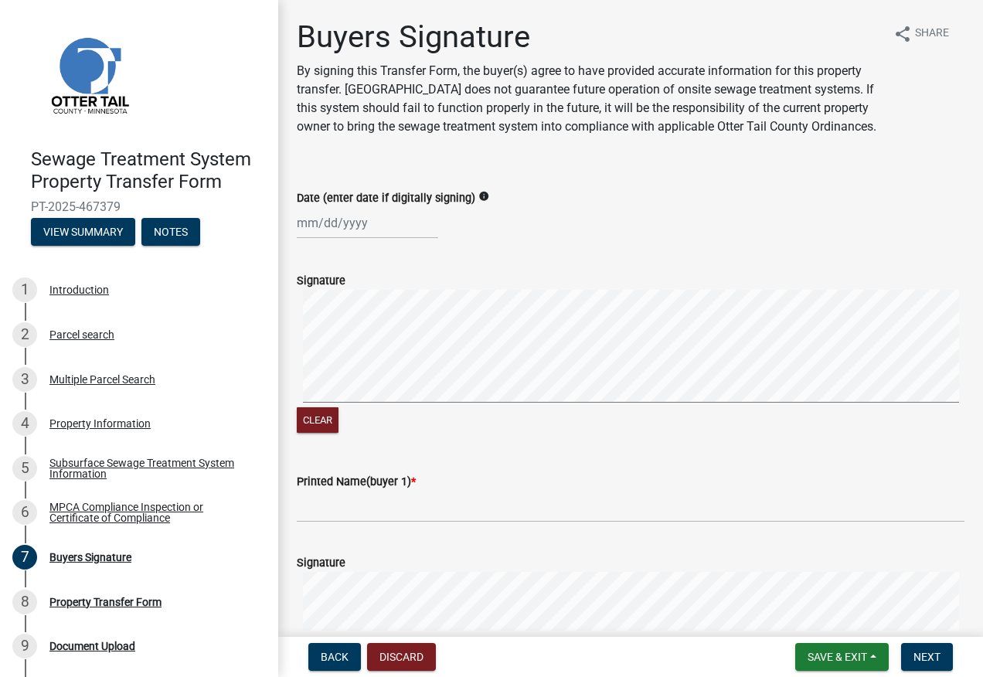
click at [294, 238] on div "Date (enter date if digitally signing) info" at bounding box center [630, 203] width 691 height 72
click at [301, 237] on div at bounding box center [367, 223] width 141 height 32
select select "8"
select select "2025"
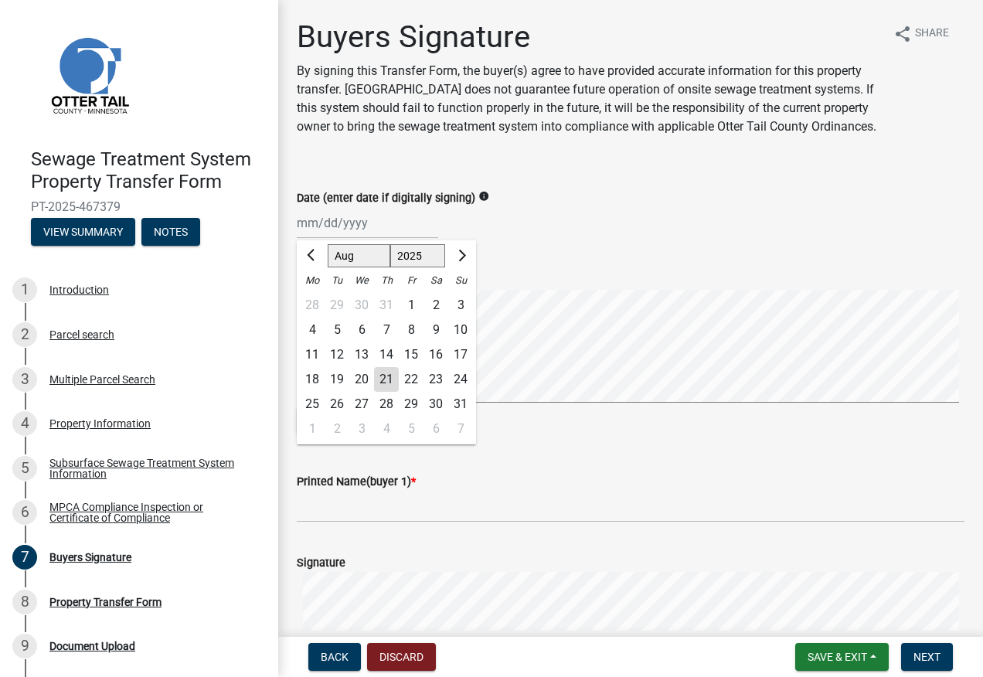
click at [376, 392] on div "18 19 20 21 22 23 24" at bounding box center [386, 379] width 179 height 25
click at [378, 392] on div "21" at bounding box center [386, 379] width 25 height 25
type input "[DATE]"
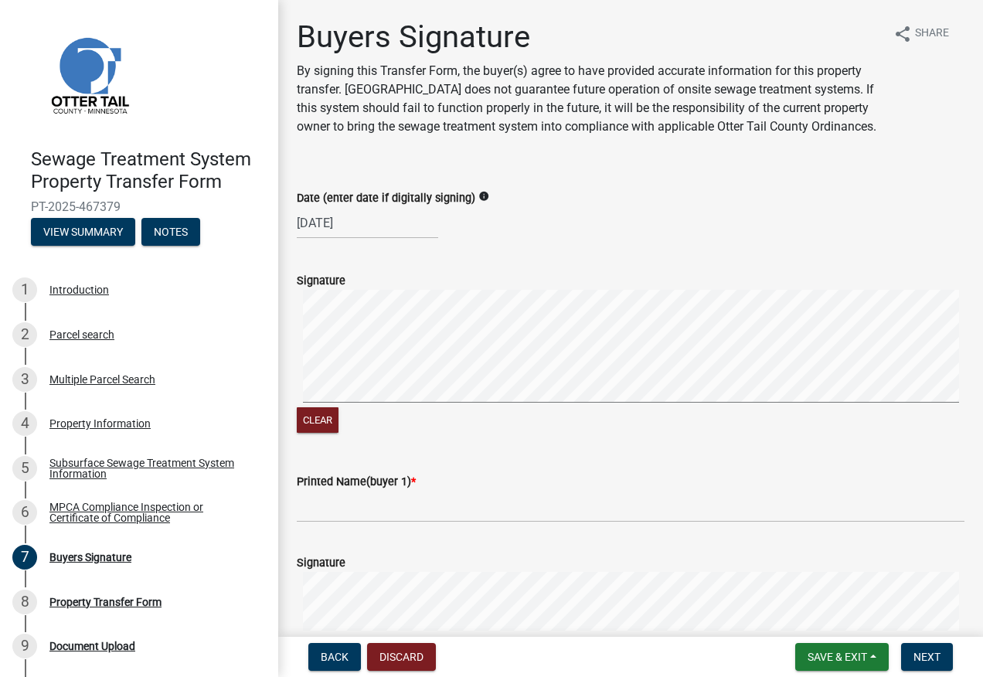
click at [478, 202] on icon "info" at bounding box center [483, 196] width 11 height 11
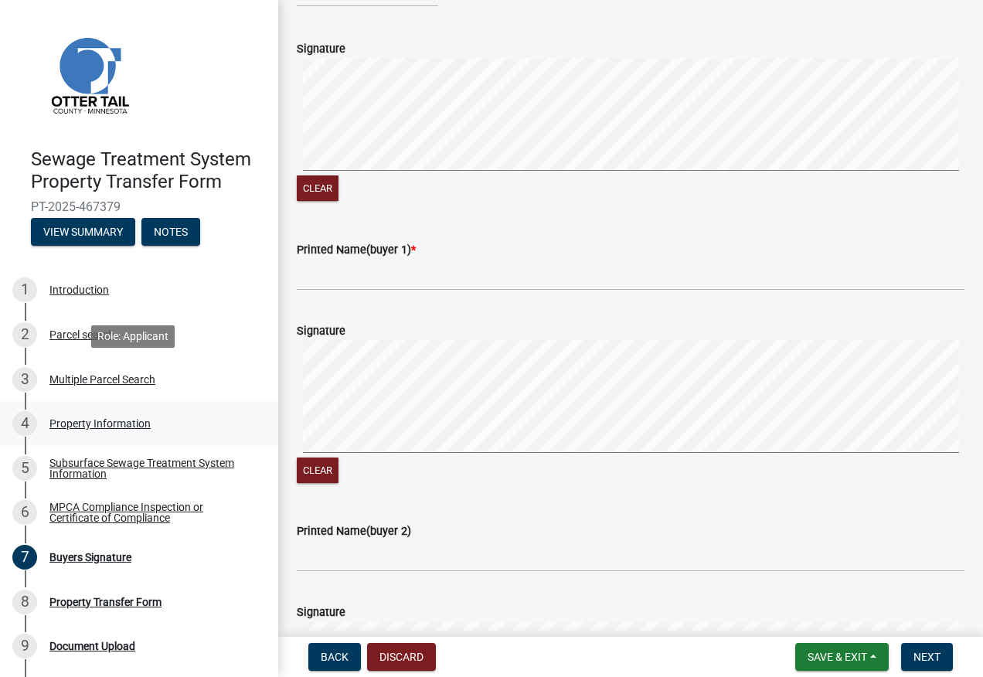
scroll to position [42, 0]
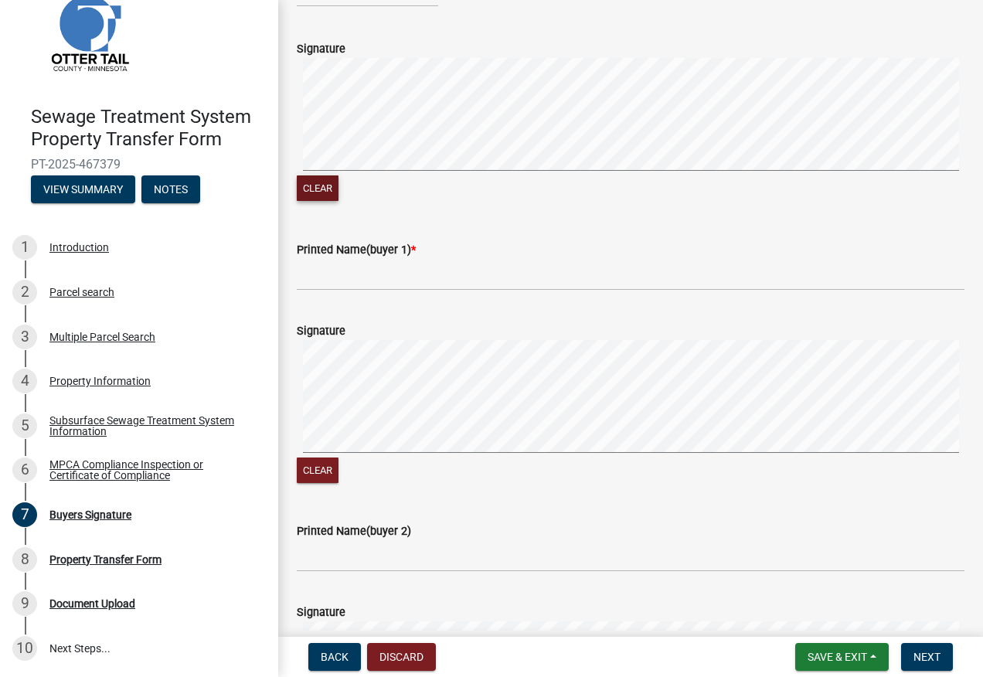
click at [317, 201] on button "Clear" at bounding box center [318, 187] width 42 height 25
click at [317, 290] on input "Printed Name(buyer 1) *" at bounding box center [630, 275] width 667 height 32
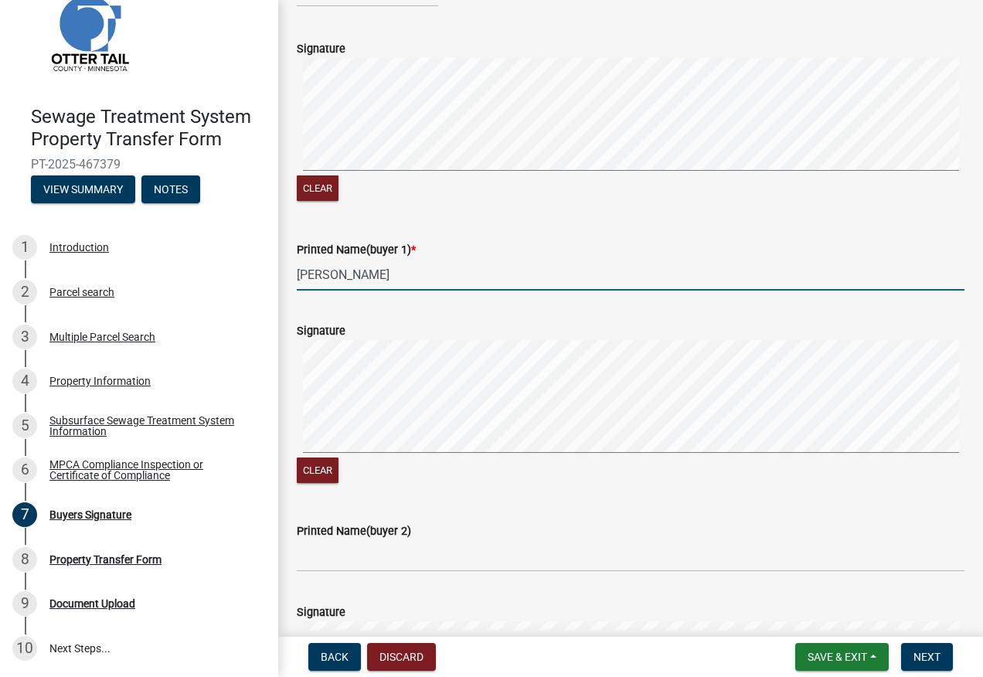
scroll to position [386, 0]
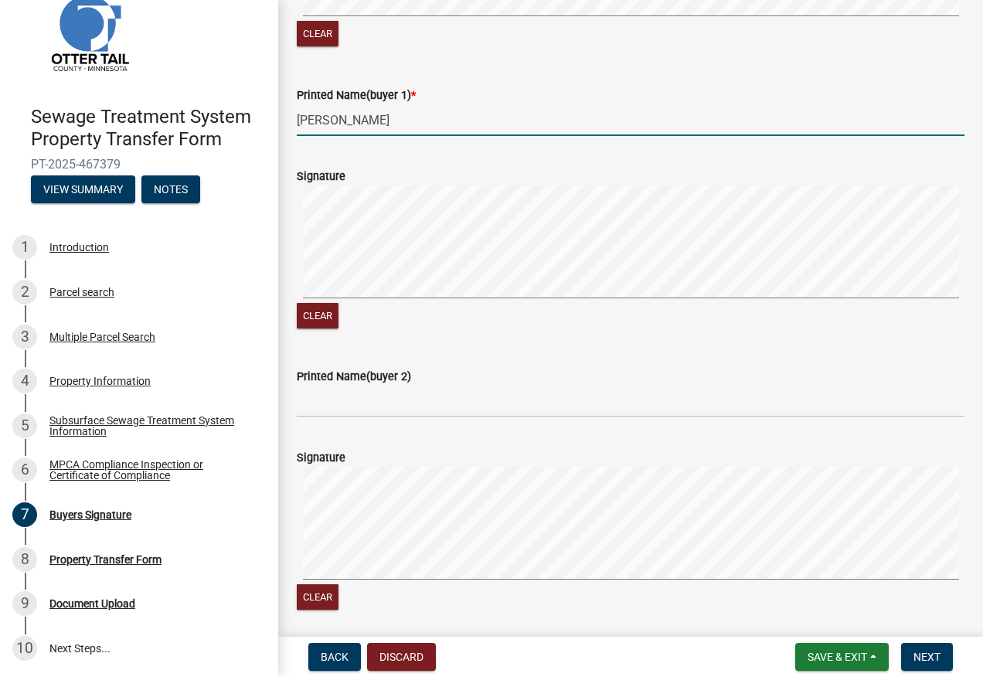
type input "[PERSON_NAME]"
click at [326, 417] on input "Printed Name(buyer 2)" at bounding box center [630, 401] width 667 height 32
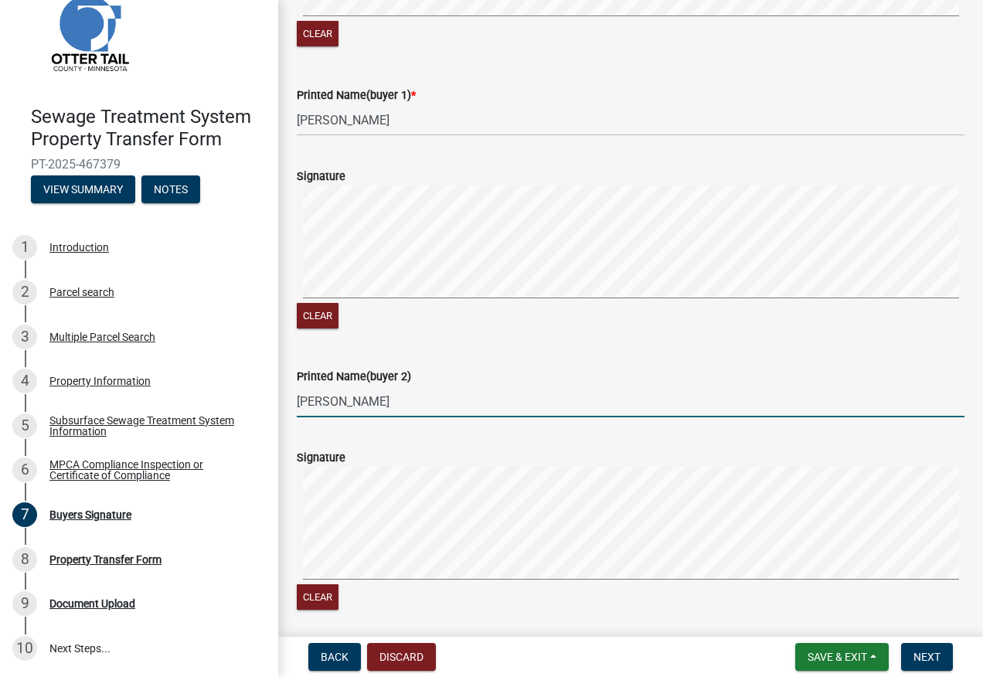
type input "[PERSON_NAME]"
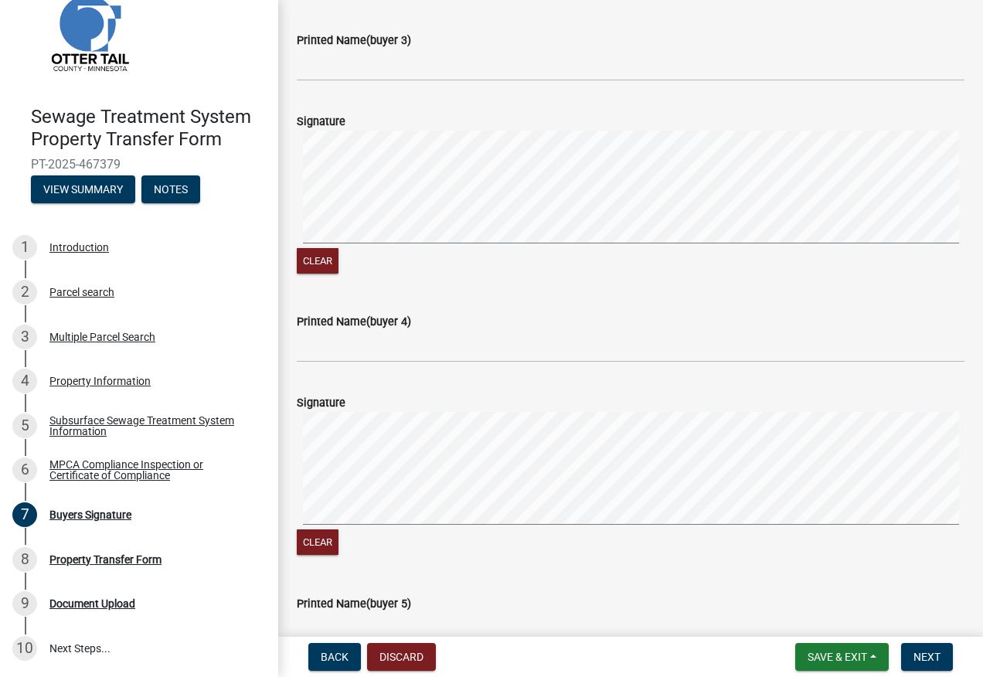
scroll to position [1313, 0]
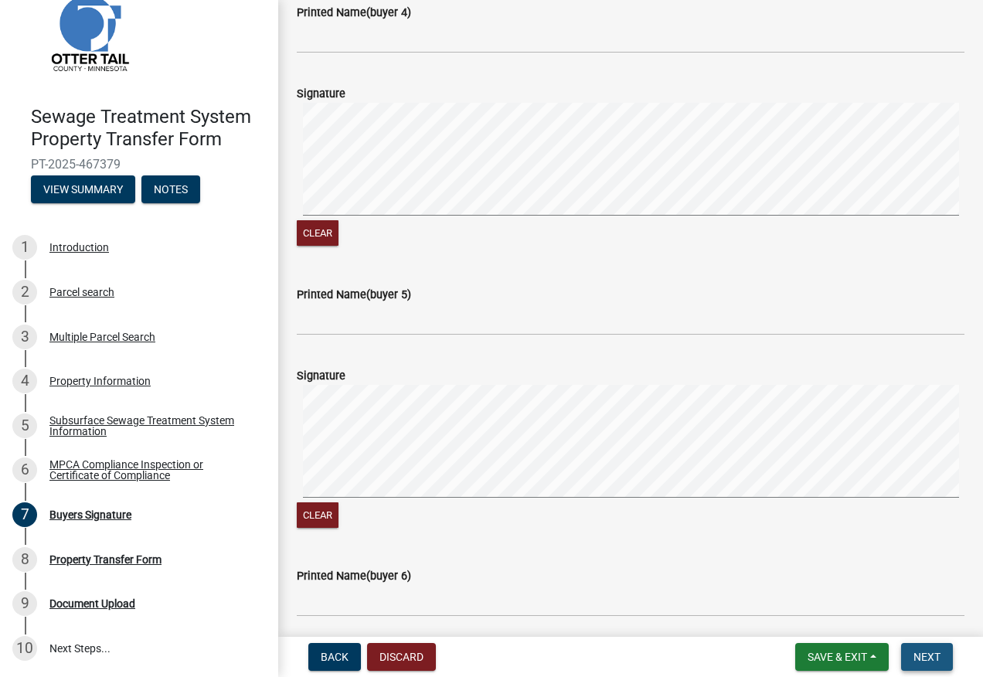
drag, startPoint x: 922, startPoint y: 654, endPoint x: 915, endPoint y: 658, distance: 8.6
click at [923, 654] on span "Next" at bounding box center [926, 656] width 27 height 12
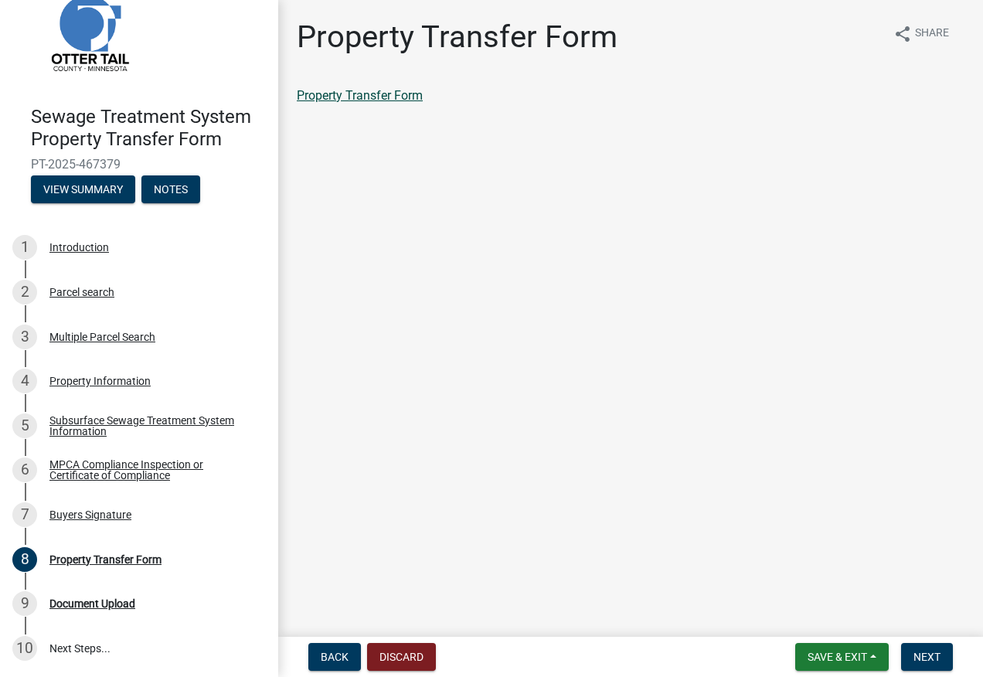
click at [320, 99] on link "Property Transfer Form" at bounding box center [360, 95] width 126 height 15
click at [935, 663] on span "Next" at bounding box center [926, 656] width 27 height 12
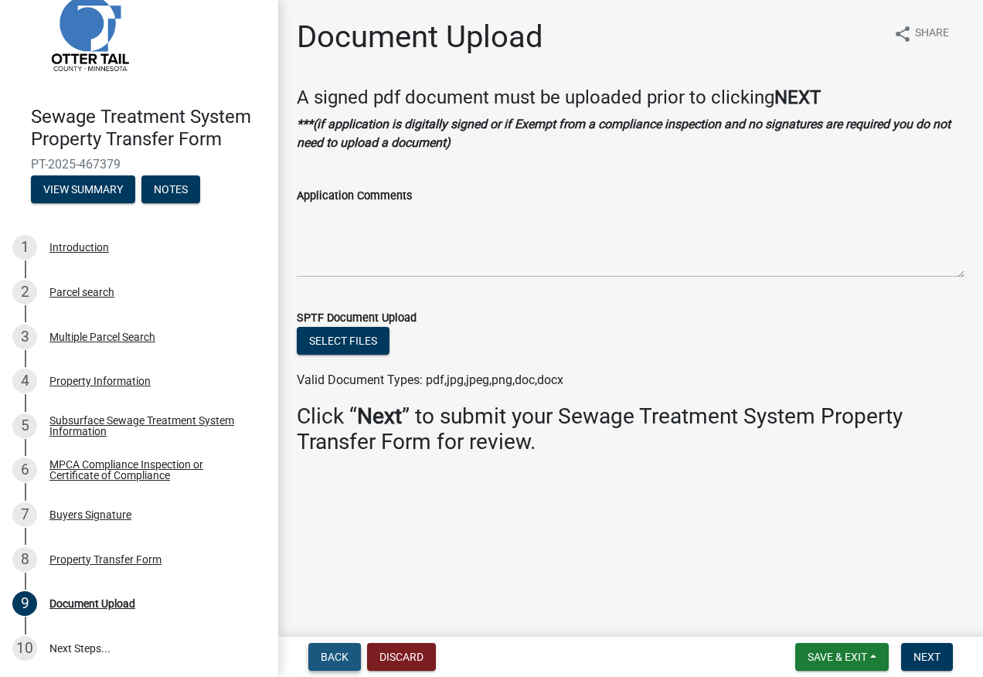
click at [334, 660] on span "Back" at bounding box center [335, 656] width 28 height 12
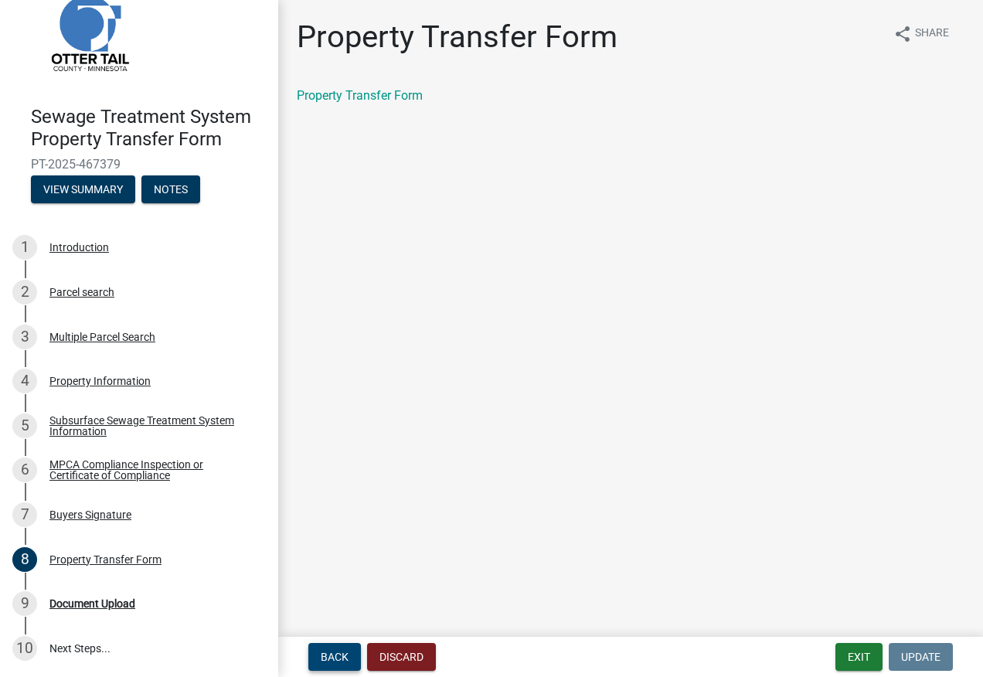
click at [324, 657] on span "Back" at bounding box center [335, 656] width 28 height 12
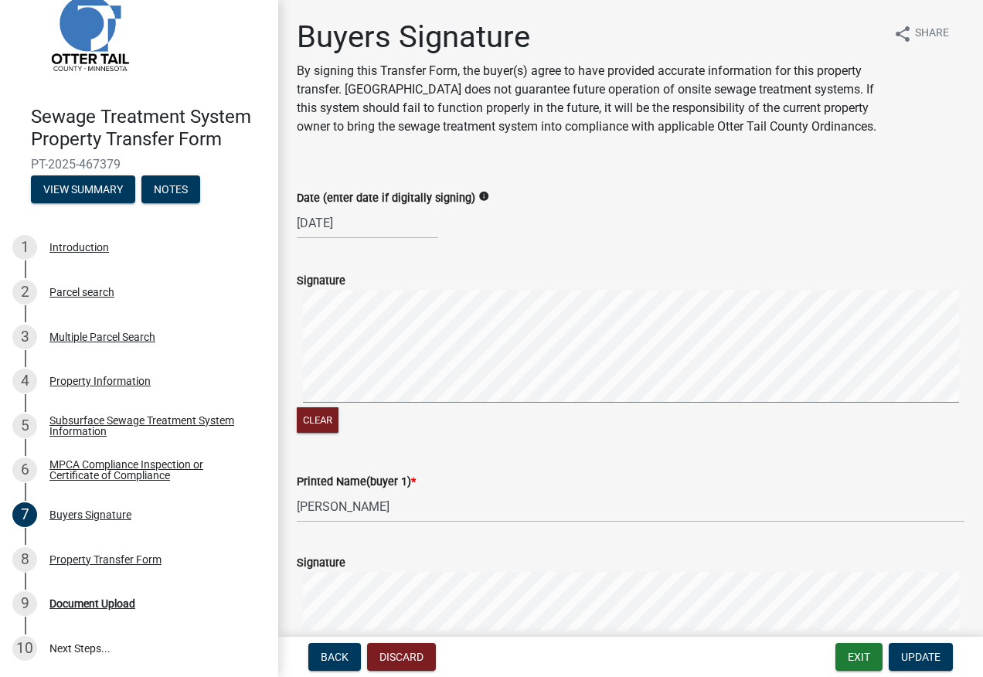
select select "8"
select select "2025"
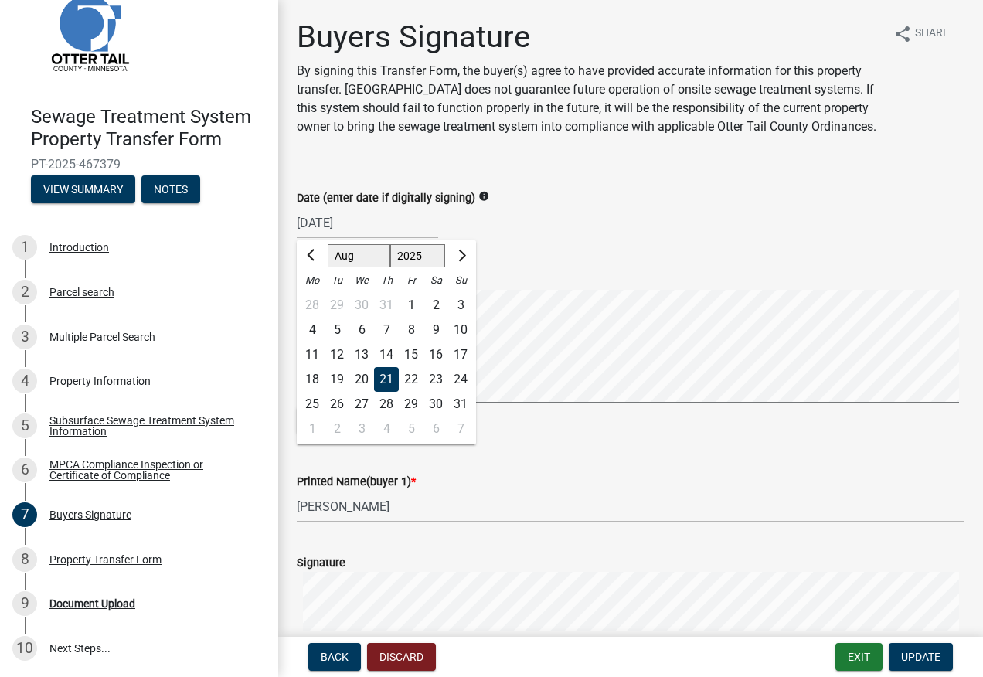
drag, startPoint x: 373, startPoint y: 239, endPoint x: 282, endPoint y: 228, distance: 91.9
click at [369, 239] on input "[DATE]" at bounding box center [367, 223] width 141 height 32
type input "0"
drag, startPoint x: 427, startPoint y: 152, endPoint x: 435, endPoint y: 158, distance: 9.4
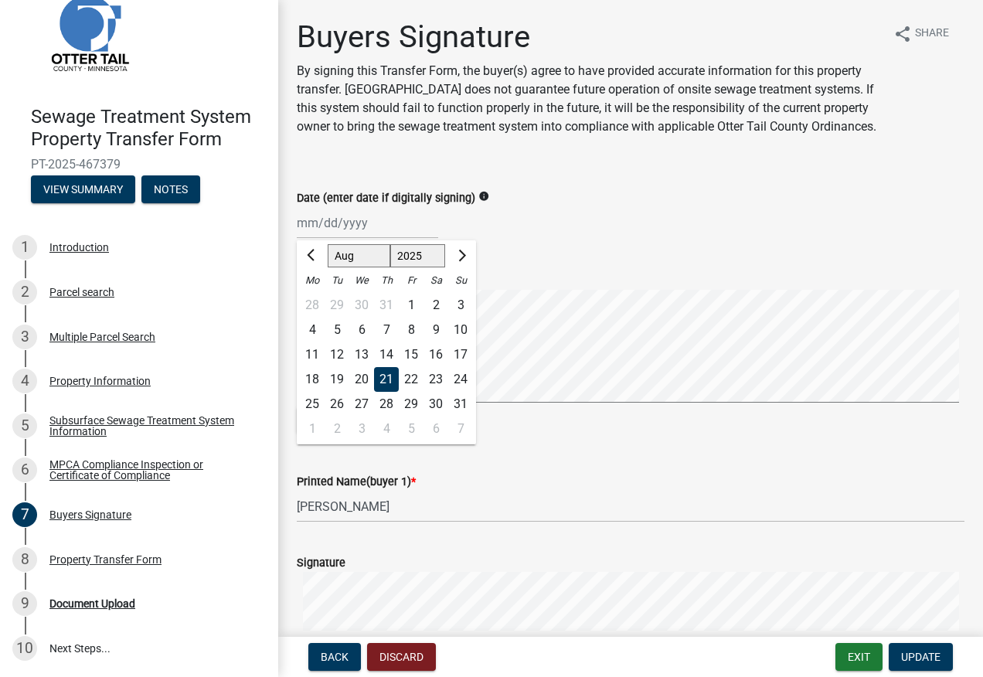
click at [433, 148] on div "Buyers Signature By signing this Transfer Form, the buyer(s) agree to have prov…" at bounding box center [589, 84] width 584 height 130
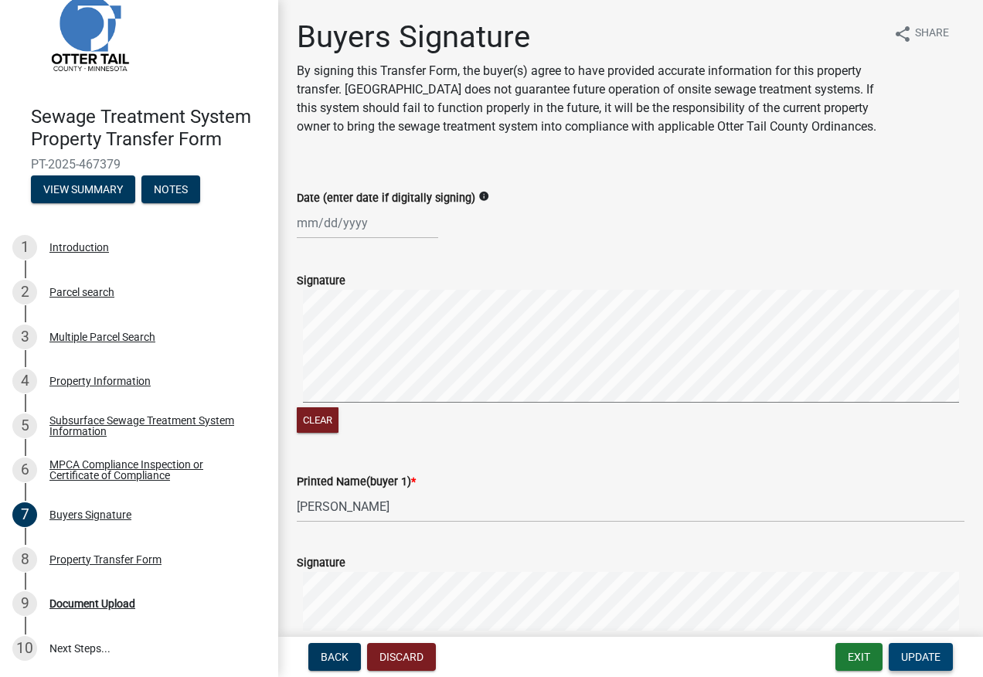
click at [920, 654] on span "Update" at bounding box center [920, 656] width 39 height 12
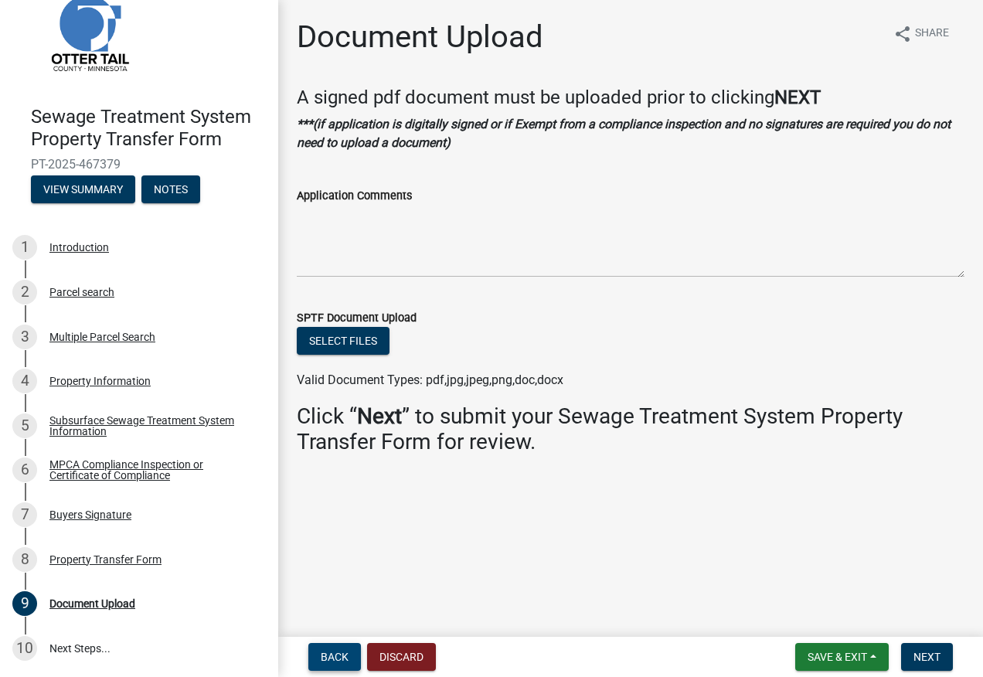
click at [314, 660] on button "Back" at bounding box center [334, 657] width 53 height 28
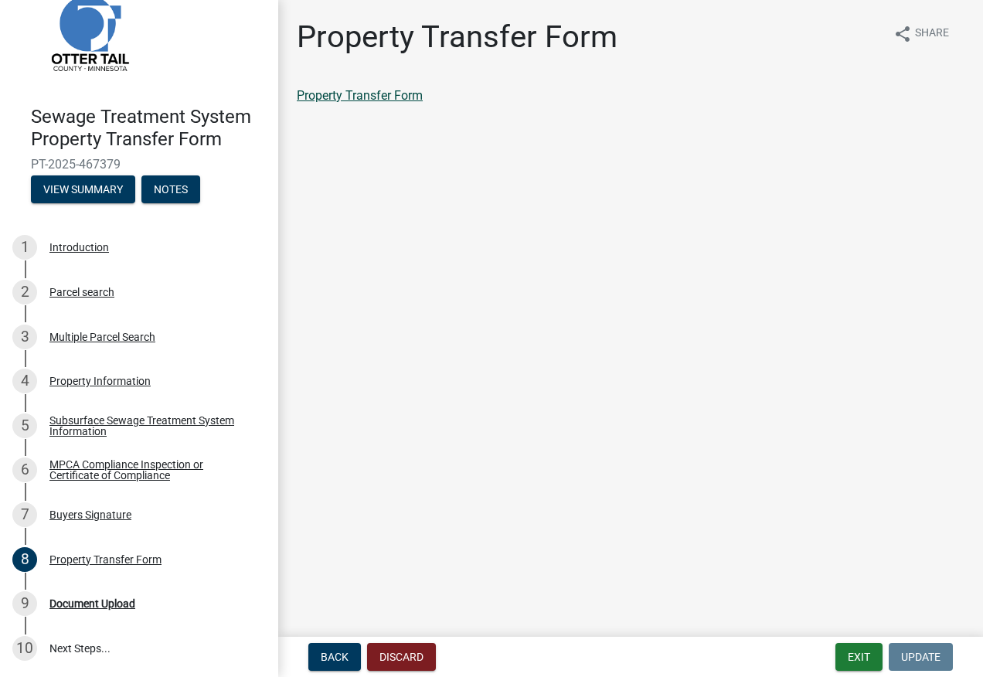
click at [329, 90] on link "Property Transfer Form" at bounding box center [360, 95] width 126 height 15
click at [64, 164] on span "PT-2025-467379" at bounding box center [139, 164] width 216 height 15
copy div "PT-2025-467379 View Summary Notes"
